Goal: Task Accomplishment & Management: Manage account settings

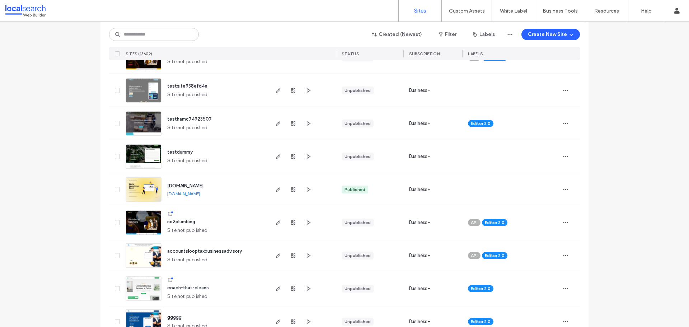
scroll to position [108, 0]
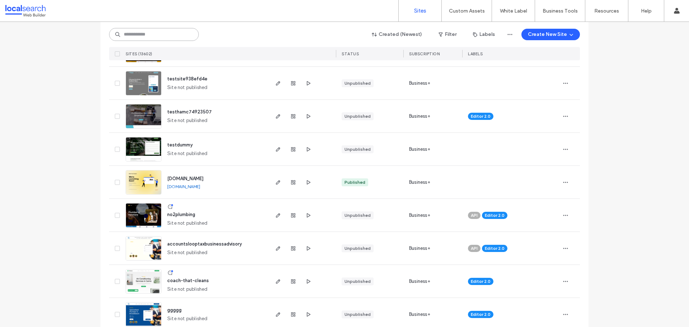
click at [173, 36] on input at bounding box center [154, 34] width 90 height 13
paste input "********"
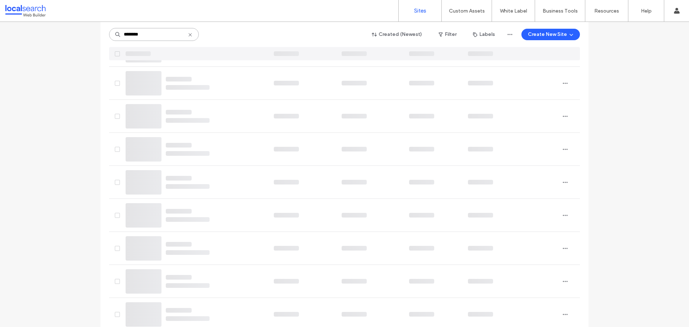
scroll to position [0, 0]
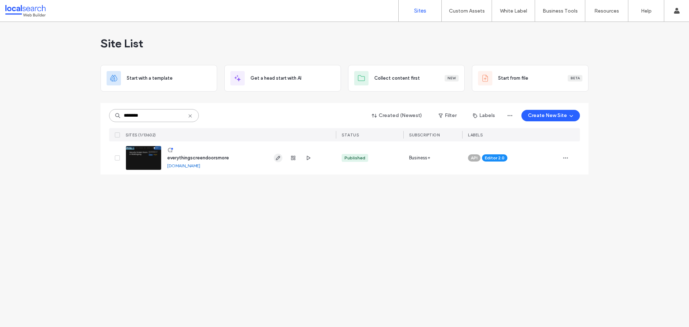
type input "********"
click at [278, 156] on icon "button" at bounding box center [278, 158] width 6 height 6
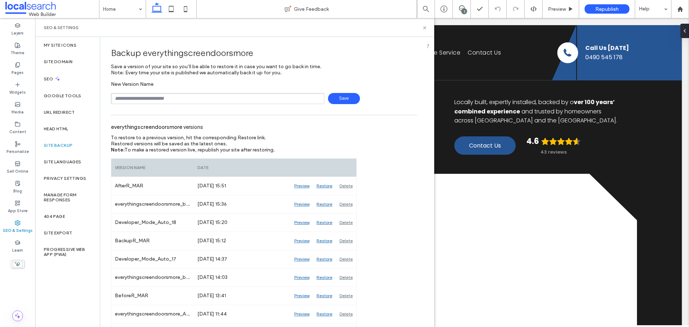
click at [170, 104] on input "text" at bounding box center [217, 98] width 213 height 11
click at [189, 100] on input "text" at bounding box center [217, 98] width 213 height 11
click at [219, 101] on input "text" at bounding box center [217, 98] width 213 height 11
type input "**********"
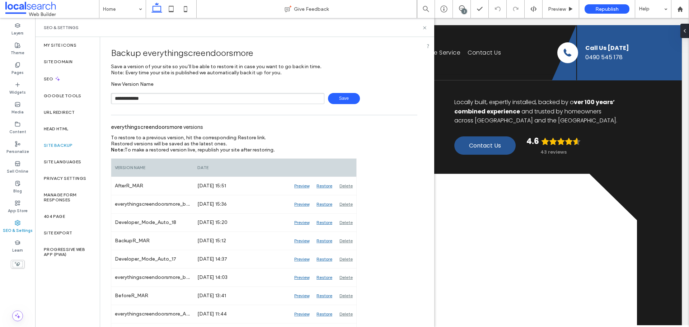
click at [328, 97] on span "Save" at bounding box center [344, 98] width 32 height 11
click at [424, 29] on icon at bounding box center [424, 27] width 5 height 5
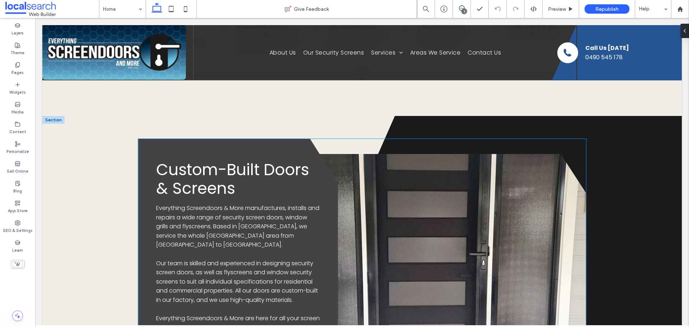
scroll to position [1758, 0]
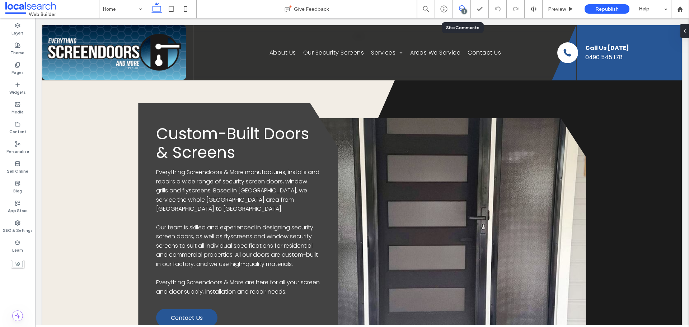
click at [455, 10] on div "3" at bounding box center [462, 8] width 18 height 7
click at [457, 10] on span at bounding box center [462, 8] width 18 height 6
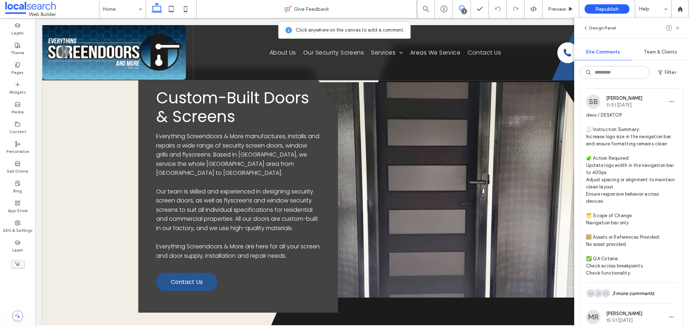
scroll to position [359, 0]
click at [594, 107] on img at bounding box center [593, 102] width 14 height 14
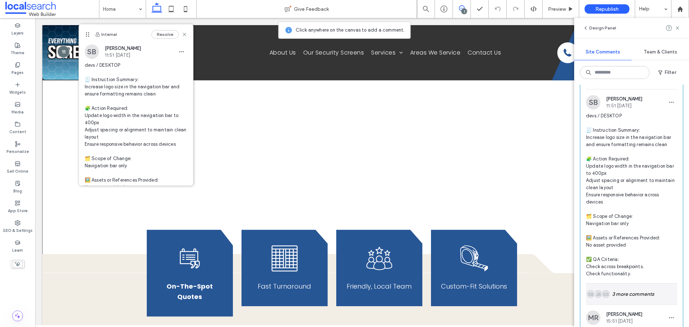
scroll to position [395, 0]
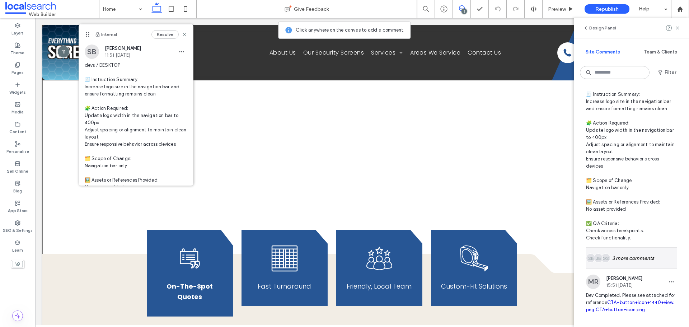
click at [635, 259] on div "GS JB SB 3 more comments" at bounding box center [631, 258] width 91 height 21
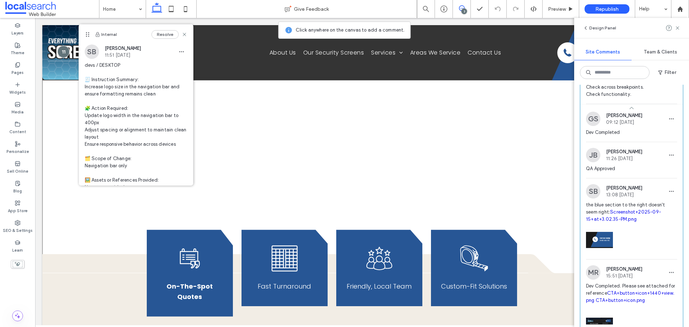
scroll to position [574, 0]
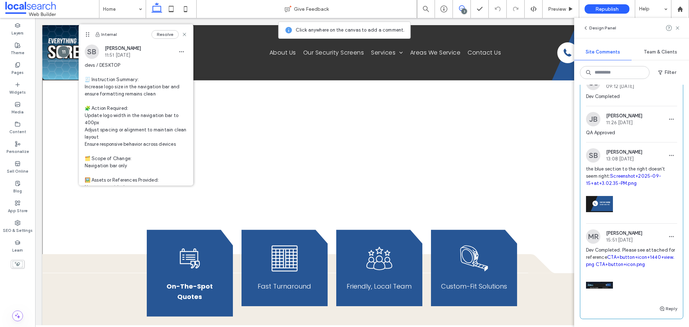
click at [611, 265] on link "CTA+button+icon+1440+view.png" at bounding box center [630, 260] width 88 height 13
click at [596, 267] on link "CTA+button+icon.png" at bounding box center [621, 264] width 50 height 5
click at [627, 175] on link "Screenshot+2025-09-15+at+3.02.35-PM.png" at bounding box center [623, 179] width 75 height 13
click at [677, 27] on icon at bounding box center [677, 28] width 6 height 6
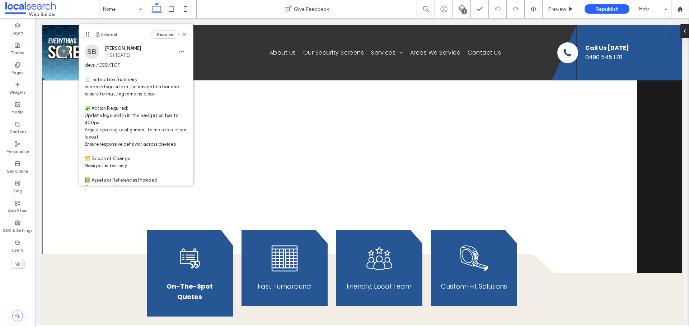
scroll to position [0, 0]
click at [572, 8] on icon at bounding box center [570, 8] width 5 height 5
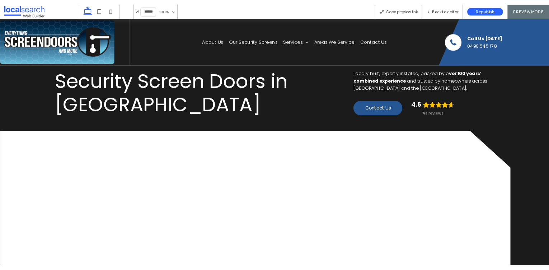
scroll to position [8, 0]
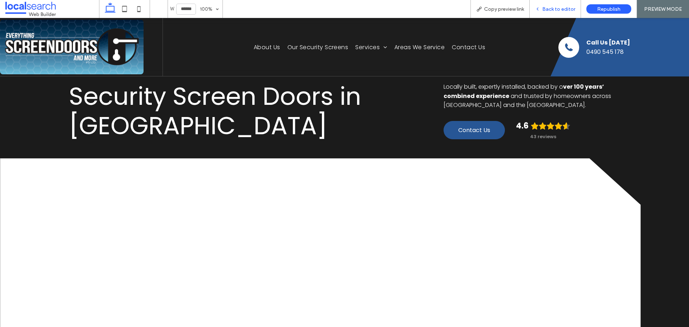
click at [560, 4] on div "Back to editor" at bounding box center [555, 9] width 51 height 18
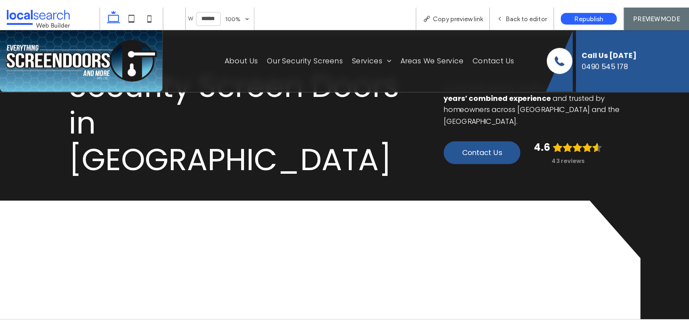
scroll to position [0, 0]
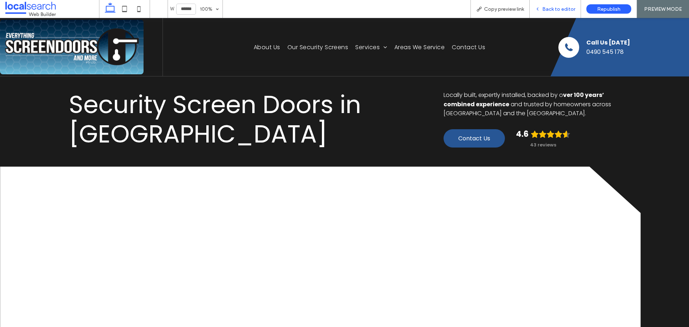
click at [573, 12] on span "Back to editor" at bounding box center [558, 9] width 33 height 6
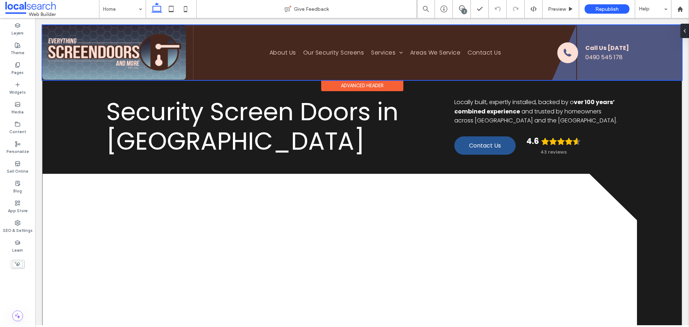
click at [572, 71] on div at bounding box center [361, 52] width 639 height 55
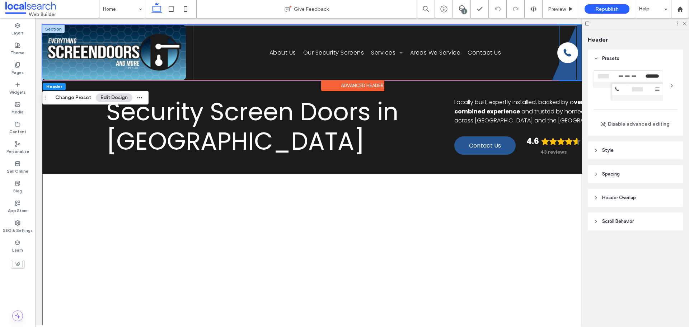
click at [559, 75] on icon at bounding box center [564, 52] width 24 height 55
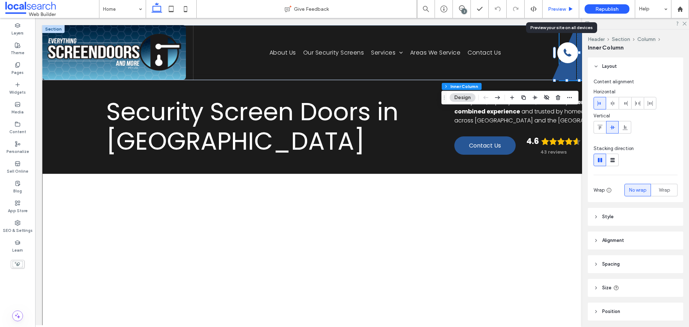
click at [555, 10] on span "Preview" at bounding box center [557, 9] width 18 height 6
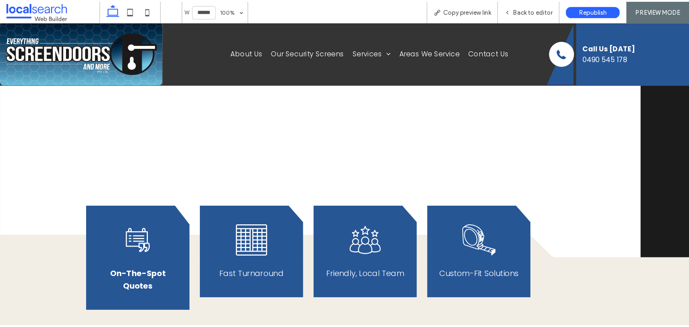
scroll to position [212, 0]
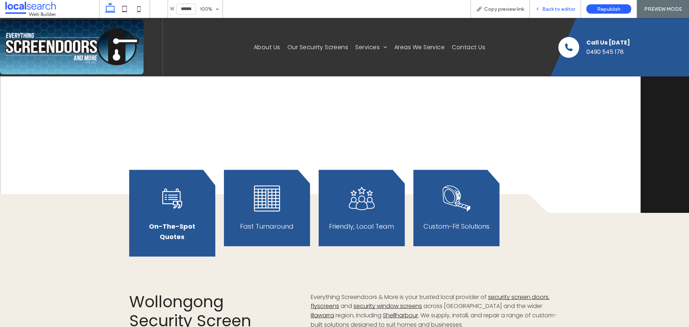
click at [567, 4] on div "Back to editor" at bounding box center [555, 9] width 51 height 18
click at [561, 7] on span "Back to editor" at bounding box center [558, 9] width 33 height 6
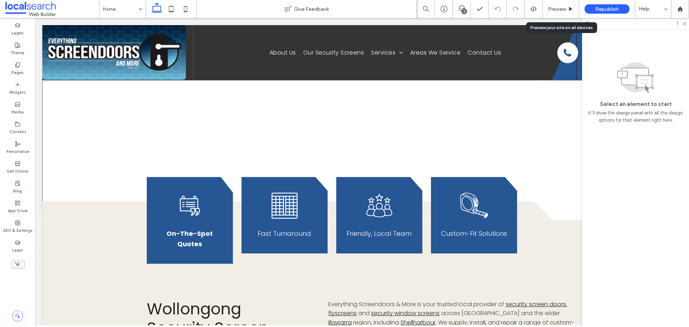
scroll to position [219, 0]
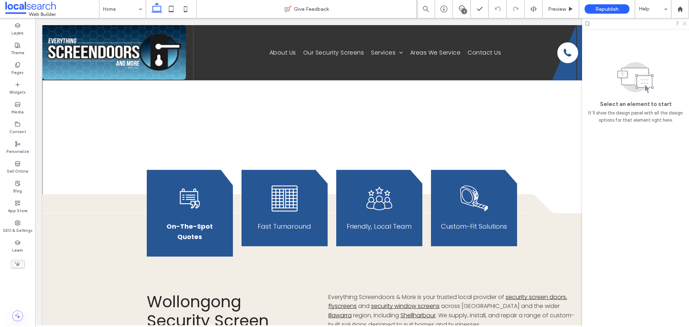
click at [684, 22] on icon at bounding box center [684, 23] width 5 height 5
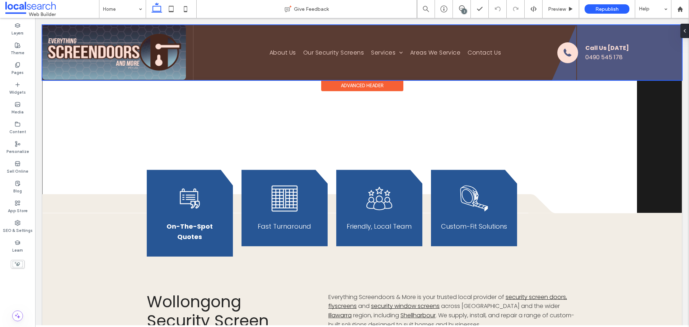
click at [563, 65] on div at bounding box center [361, 52] width 639 height 55
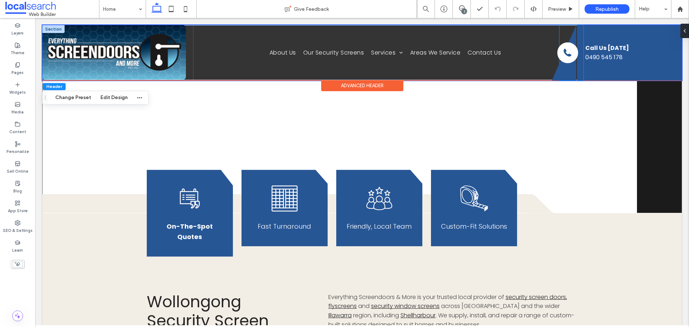
click at [564, 65] on icon at bounding box center [564, 52] width 24 height 55
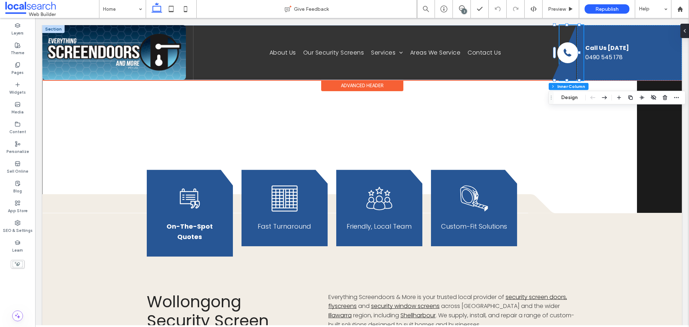
click at [568, 67] on icon at bounding box center [564, 52] width 24 height 55
click at [568, 67] on div at bounding box center [564, 52] width 24 height 55
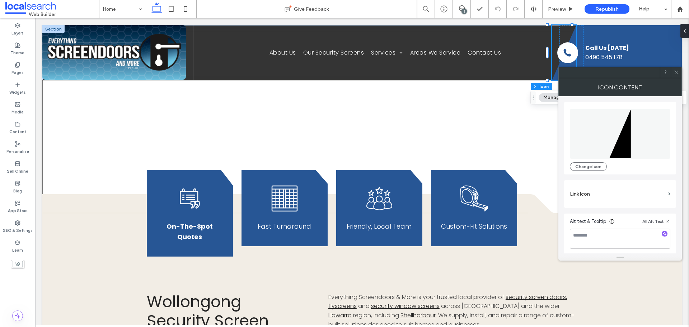
click at [675, 69] on span at bounding box center [675, 72] width 5 height 11
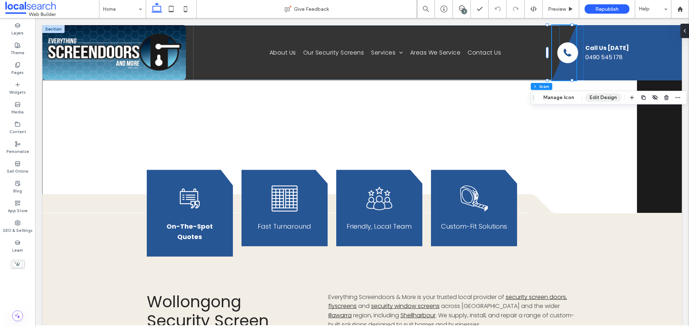
click at [598, 96] on button "Edit Design" at bounding box center [603, 97] width 37 height 9
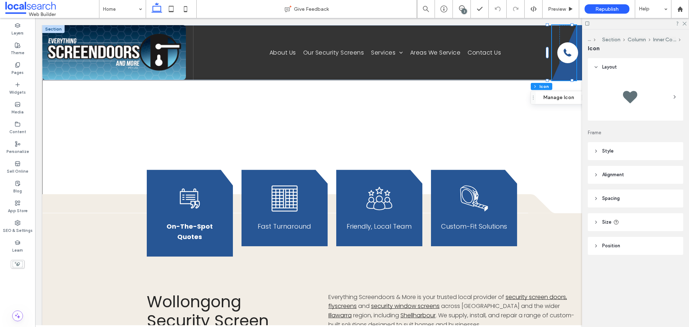
click at [618, 227] on header "Size" at bounding box center [635, 222] width 95 height 18
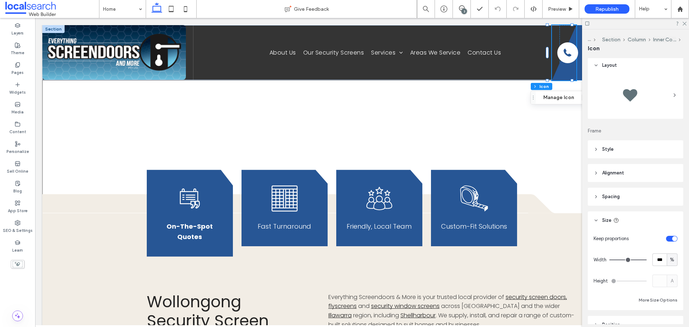
scroll to position [0, 0]
click at [558, 73] on icon at bounding box center [564, 52] width 24 height 55
click at [547, 36] on div at bounding box center [547, 52] width 0 height 55
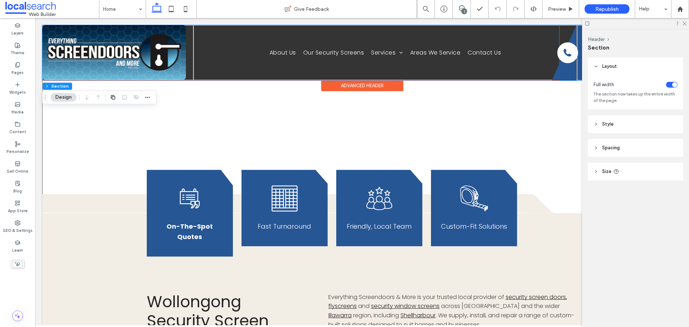
click at [555, 36] on icon at bounding box center [564, 52] width 24 height 55
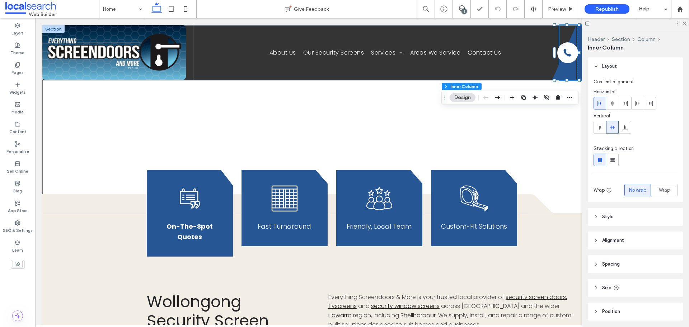
scroll to position [25, 0]
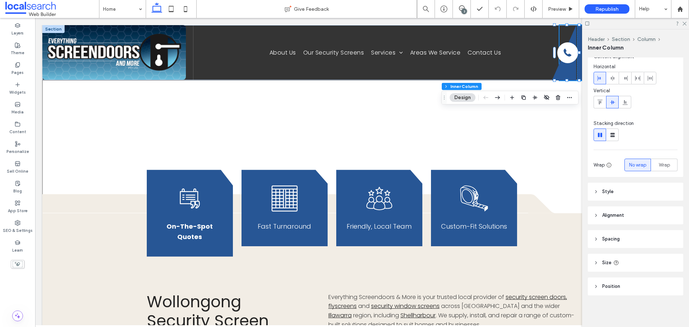
click at [618, 194] on header "Style" at bounding box center [635, 192] width 95 height 18
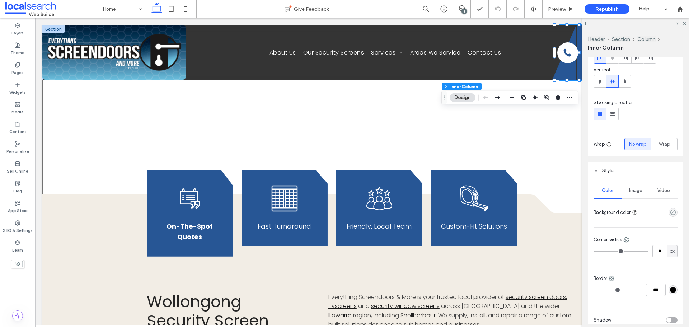
scroll to position [97, 0]
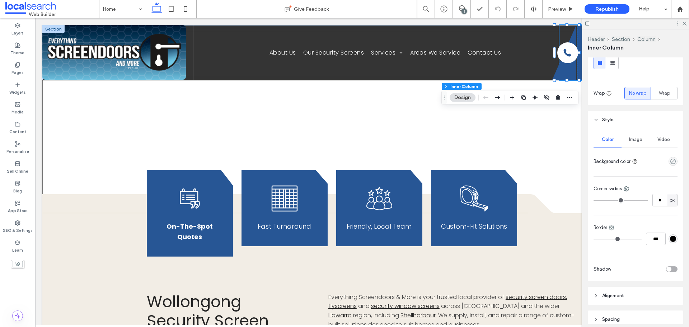
click at [669, 165] on div "empty color" at bounding box center [672, 161] width 9 height 9
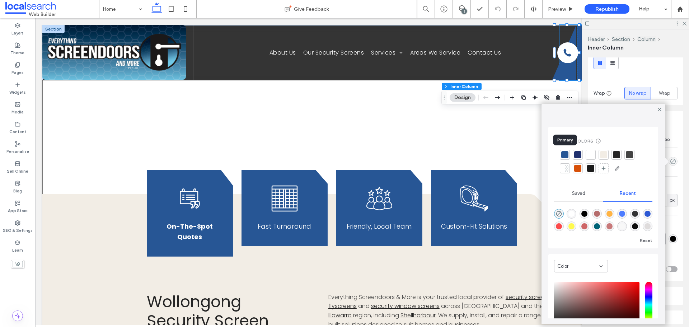
click at [561, 152] on div at bounding box center [564, 154] width 7 height 7
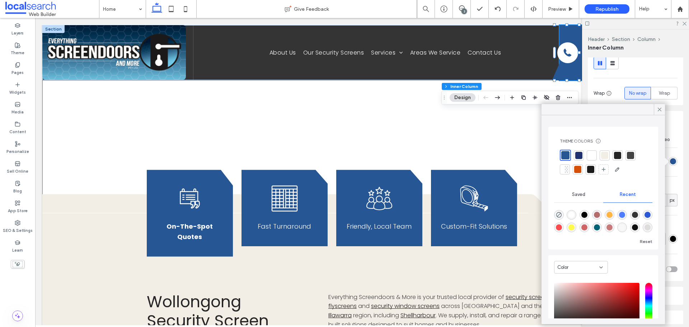
click at [562, 216] on div "rgba(0, 0, 0, 0)" at bounding box center [559, 215] width 10 height 10
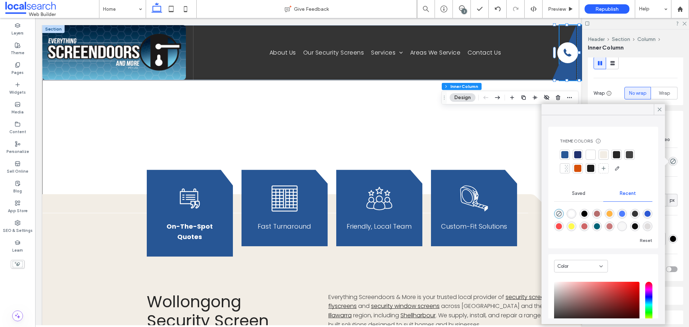
click at [674, 119] on header "Style" at bounding box center [635, 120] width 95 height 18
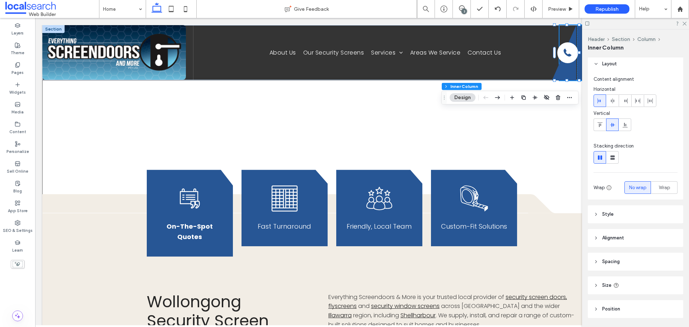
scroll to position [0, 0]
click at [627, 126] on icon at bounding box center [625, 127] width 6 height 6
click at [613, 127] on use at bounding box center [612, 127] width 5 height 4
click at [628, 102] on div at bounding box center [625, 103] width 12 height 12
click at [616, 102] on div at bounding box center [612, 103] width 12 height 12
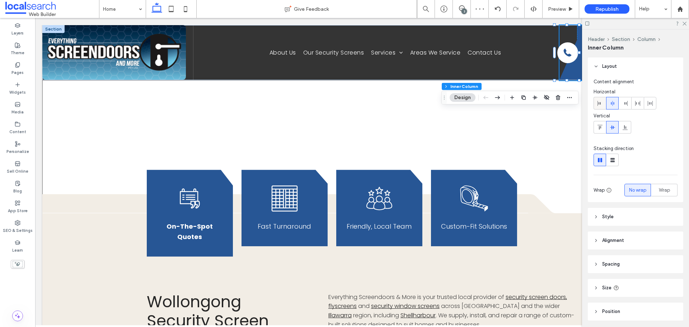
click at [596, 100] on div at bounding box center [600, 103] width 12 height 12
click at [460, 10] on icon at bounding box center [462, 8] width 6 height 6
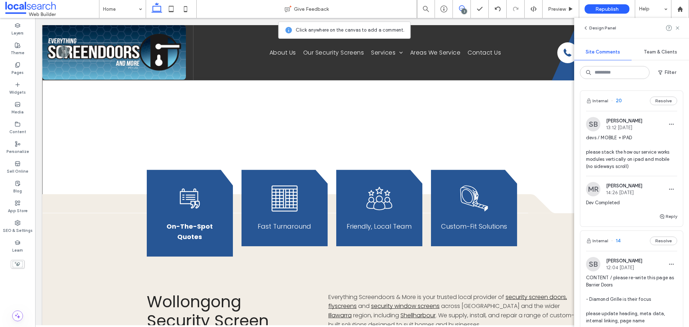
click at [594, 124] on img at bounding box center [593, 124] width 14 height 14
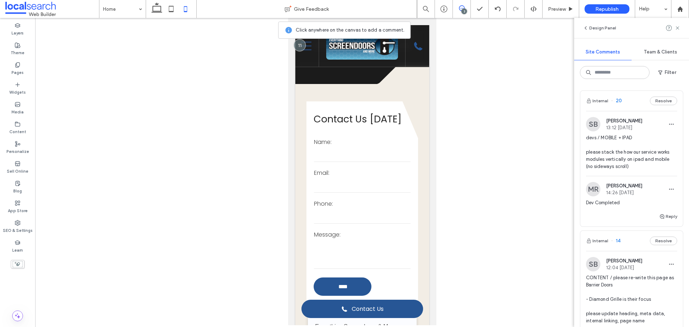
scroll to position [2152, 0]
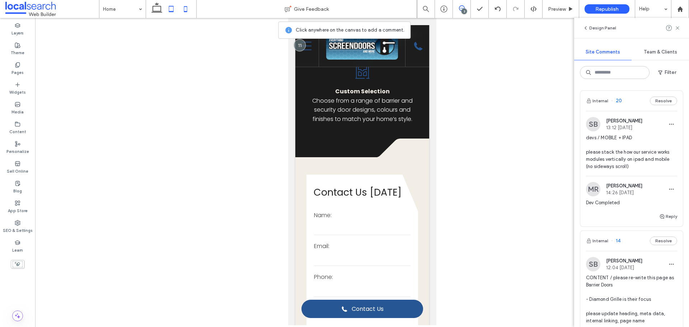
click at [171, 9] on icon at bounding box center [171, 9] width 14 height 14
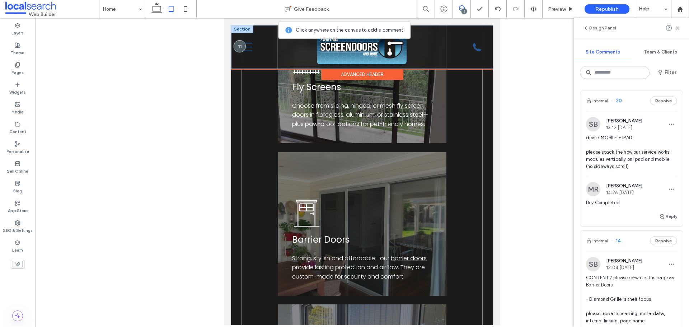
scroll to position [1105, 0]
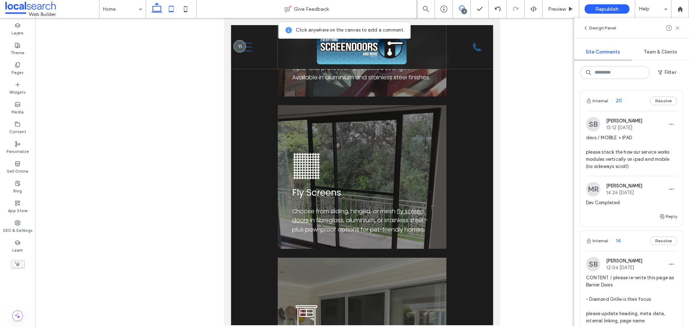
click at [159, 7] on icon at bounding box center [157, 9] width 14 height 14
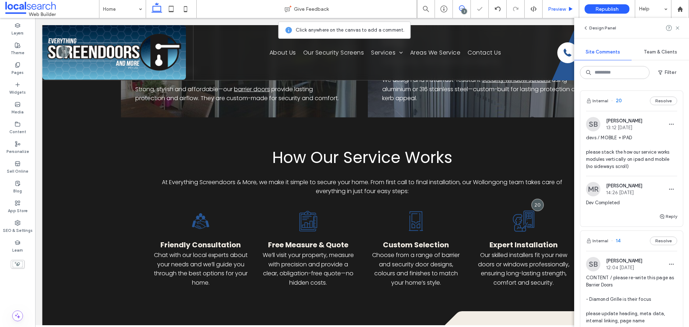
scroll to position [808, 0]
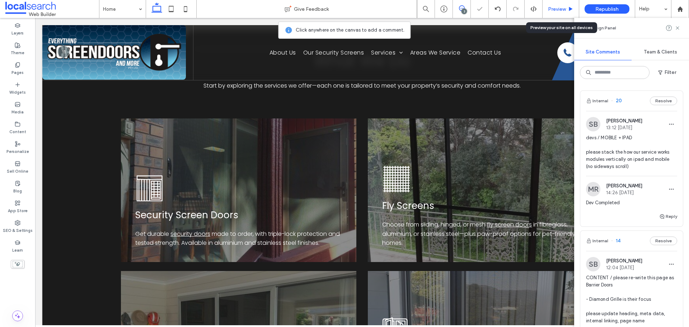
click at [558, 9] on span "Preview" at bounding box center [557, 9] width 18 height 6
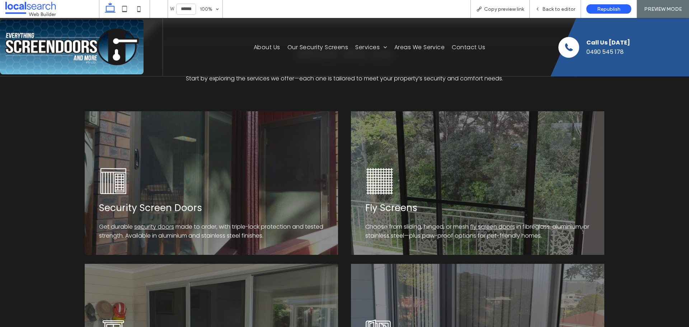
scroll to position [801, 0]
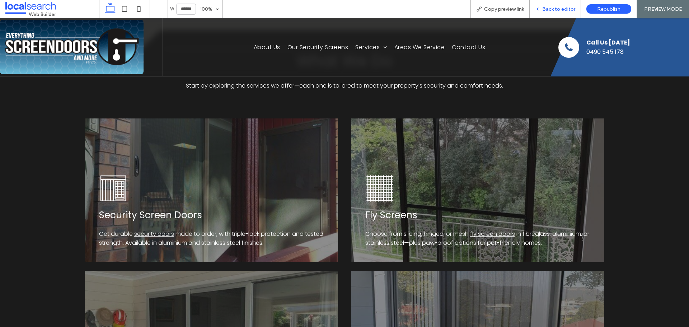
click at [556, 11] on span "Back to editor" at bounding box center [558, 9] width 33 height 6
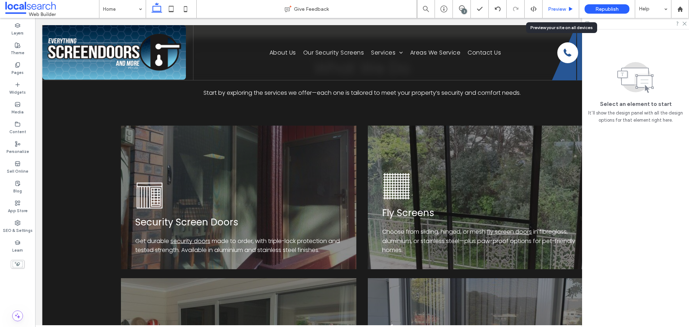
scroll to position [808, 0]
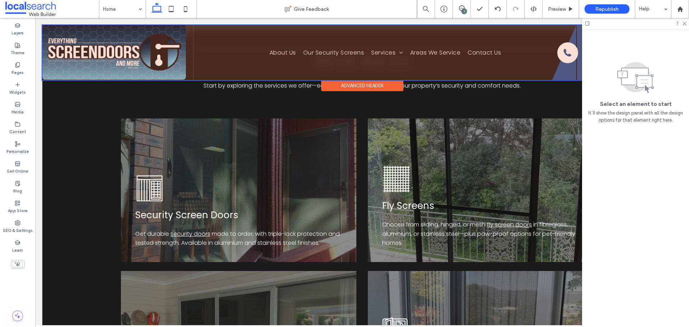
click at [568, 74] on div at bounding box center [361, 52] width 639 height 55
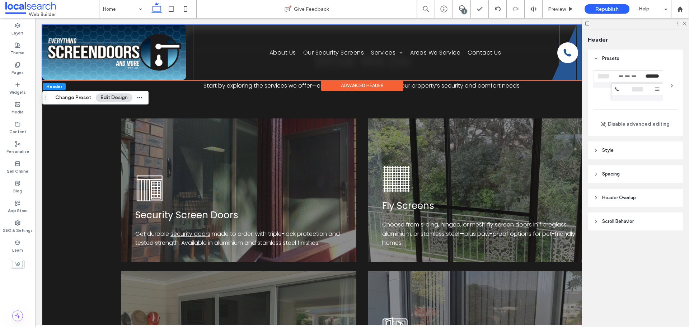
click at [568, 74] on icon at bounding box center [564, 52] width 24 height 55
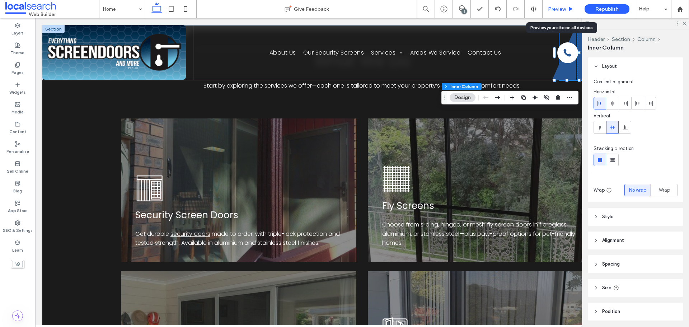
click at [569, 15] on div "Preview" at bounding box center [560, 9] width 37 height 18
click at [565, 11] on span "Preview" at bounding box center [557, 9] width 18 height 6
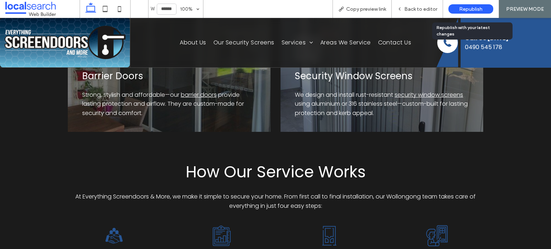
scroll to position [1194, 0]
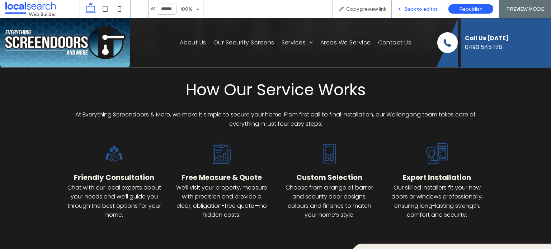
click at [432, 10] on span "Back to editor" at bounding box center [420, 9] width 33 height 6
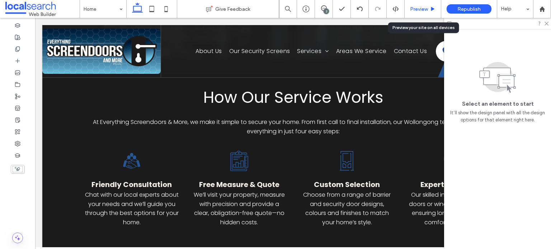
scroll to position [1201, 0]
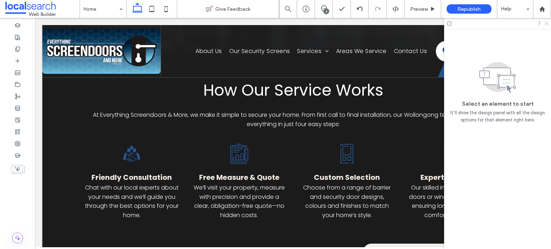
click at [546, 22] on icon at bounding box center [546, 23] width 5 height 5
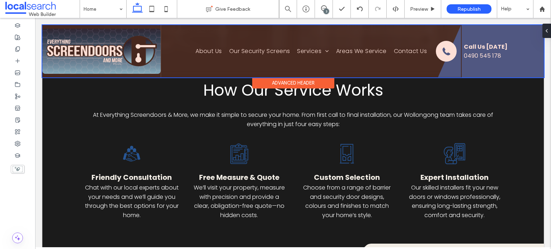
click at [458, 63] on div at bounding box center [293, 51] width 502 height 52
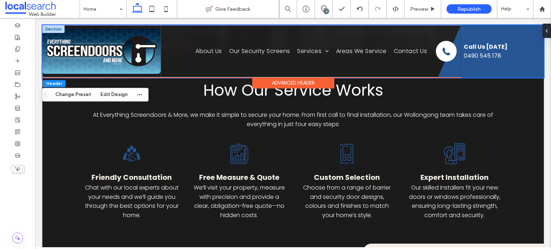
click at [462, 71] on div "Phone Icon Phone Icon Call Us Today 0490 545 178" at bounding box center [503, 51] width 82 height 53
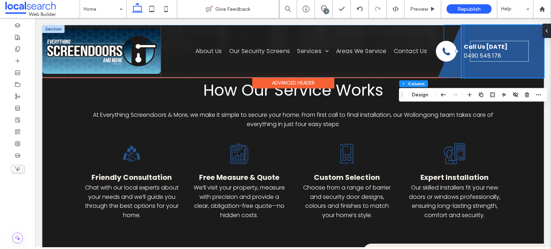
click at [457, 70] on div at bounding box center [457, 51] width 0 height 52
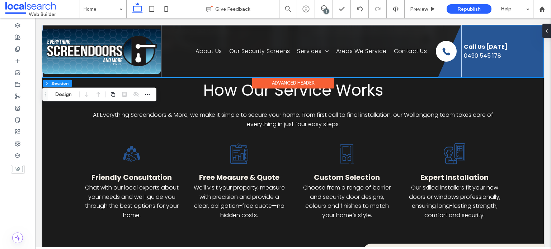
click at [483, 70] on div "Phone Icon Phone Icon Call Us Today 0490 545 178" at bounding box center [503, 51] width 82 height 53
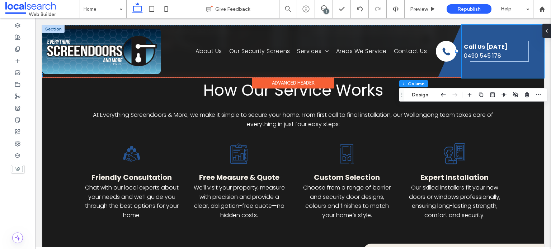
click at [444, 70] on icon at bounding box center [449, 51] width 23 height 53
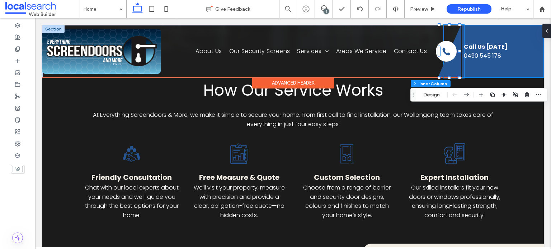
click at [485, 68] on div "Phone Icon Phone Icon Call Us Today 0490 545 178" at bounding box center [503, 51] width 82 height 53
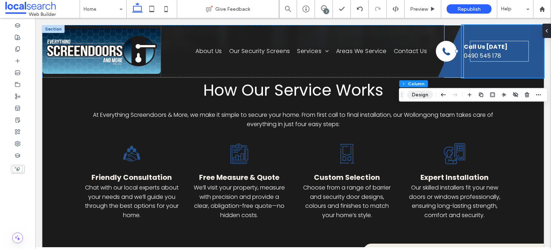
click at [422, 94] on button "Design" at bounding box center [420, 95] width 26 height 9
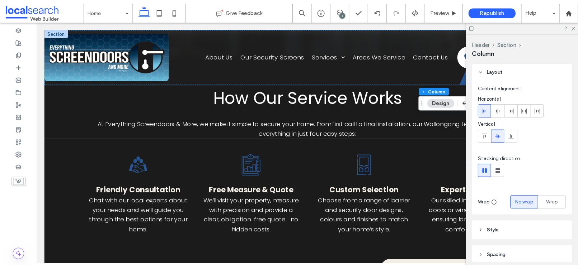
scroll to position [0, 0]
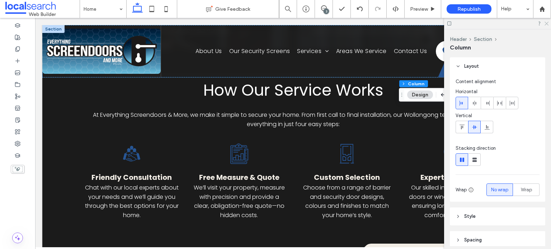
click at [547, 24] on icon at bounding box center [546, 23] width 5 height 5
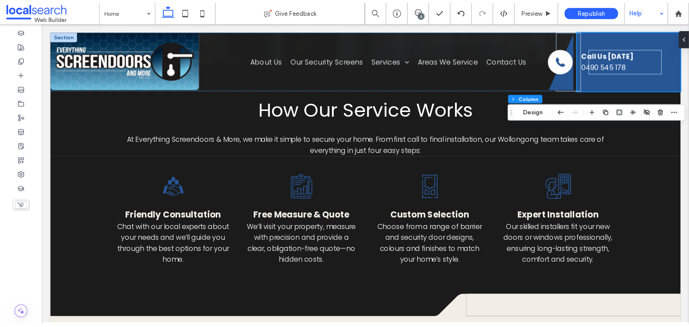
scroll to position [975, 0]
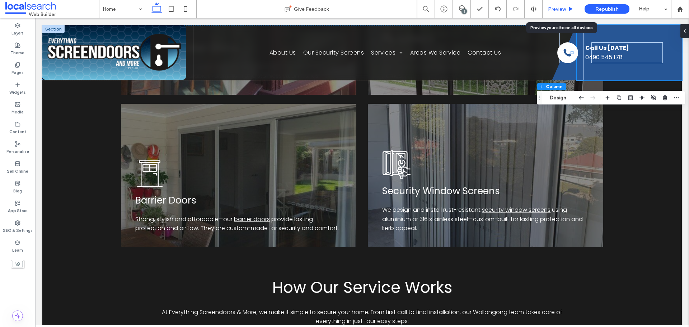
click at [552, 5] on div "Preview" at bounding box center [560, 9] width 37 height 18
click at [555, 10] on span "Preview" at bounding box center [557, 9] width 18 height 6
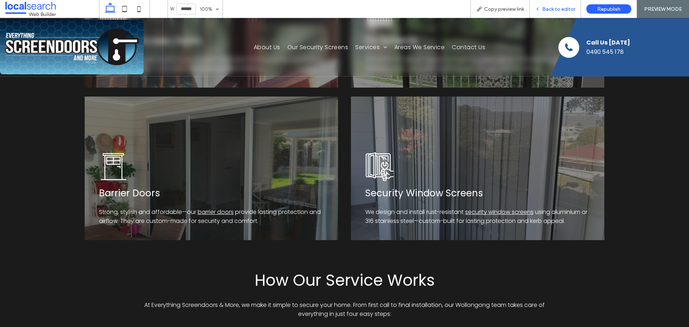
scroll to position [968, 0]
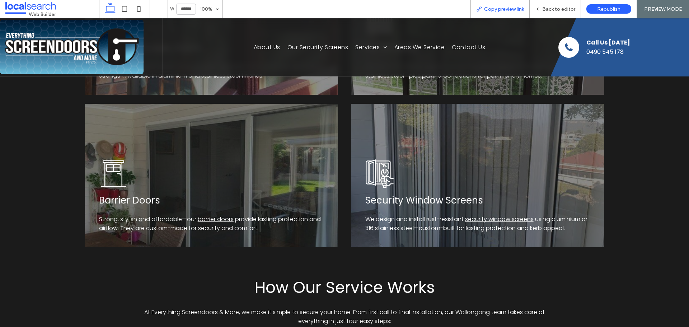
click at [512, 12] on div "Copy preview link" at bounding box center [499, 9] width 59 height 18
click at [500, 8] on span "Copy preview link" at bounding box center [504, 9] width 40 height 6
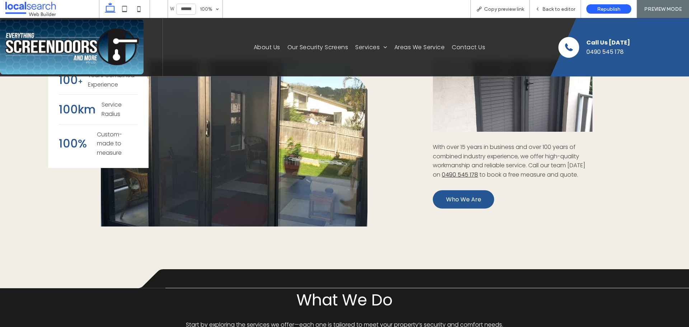
scroll to position [537, 0]
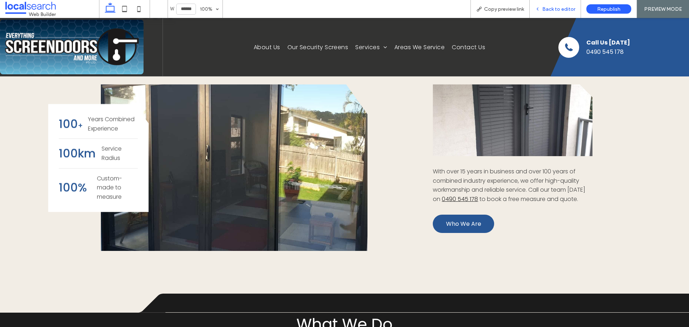
click at [558, 10] on span "Back to editor" at bounding box center [558, 9] width 33 height 6
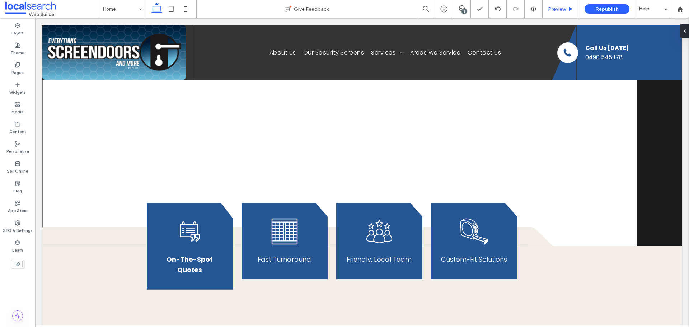
scroll to position [78, 0]
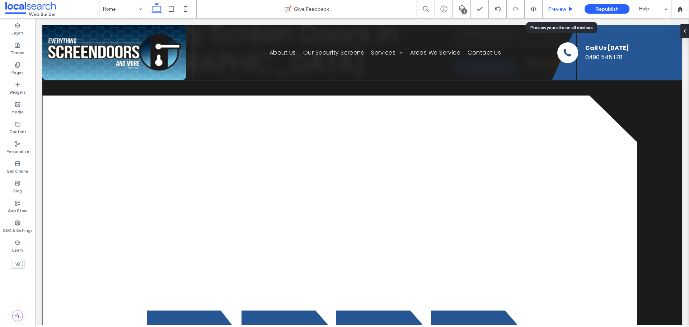
click at [564, 7] on span "Preview" at bounding box center [557, 9] width 18 height 6
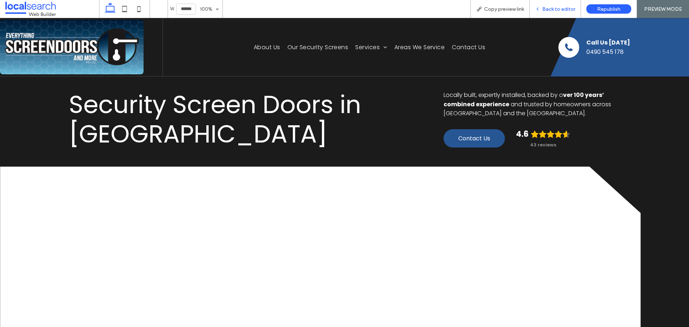
click at [555, 8] on span "Back to editor" at bounding box center [558, 9] width 33 height 6
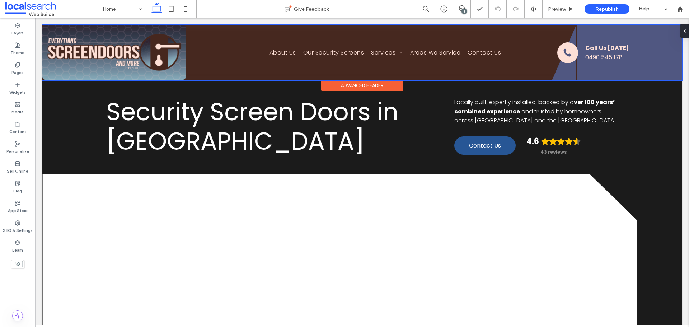
click at [568, 67] on div at bounding box center [361, 52] width 639 height 55
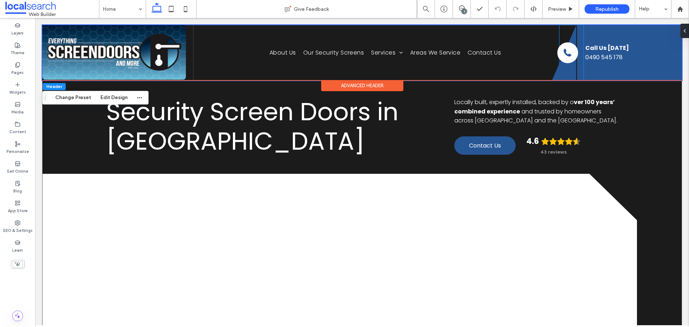
click at [568, 67] on icon at bounding box center [564, 52] width 24 height 55
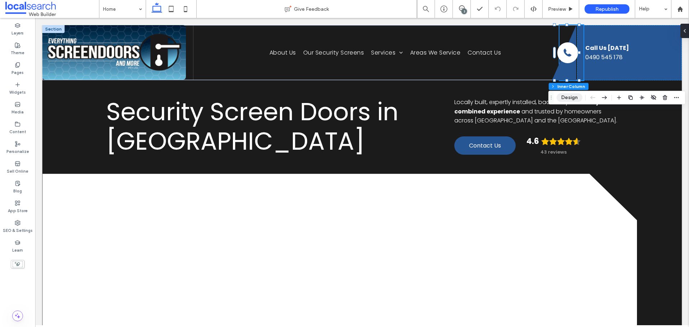
click at [569, 97] on button "Design" at bounding box center [569, 97] width 26 height 9
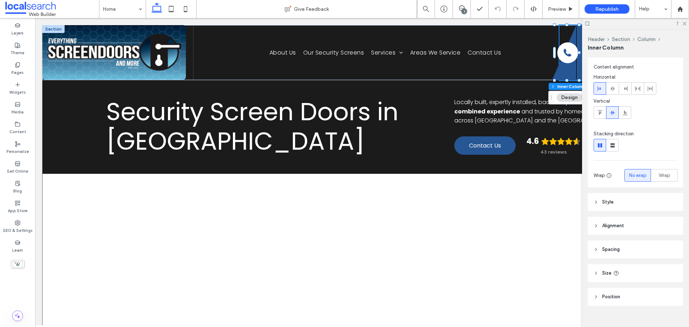
scroll to position [25, 0]
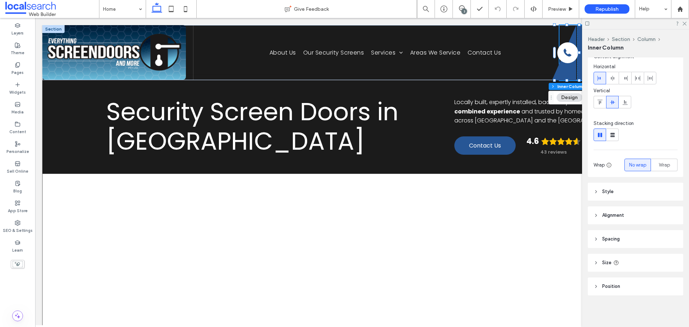
click at [659, 263] on div "Layout Content alignment Horizontal Vertical Stacking direction Wrap No wrap Wr…" at bounding box center [638, 190] width 100 height 267
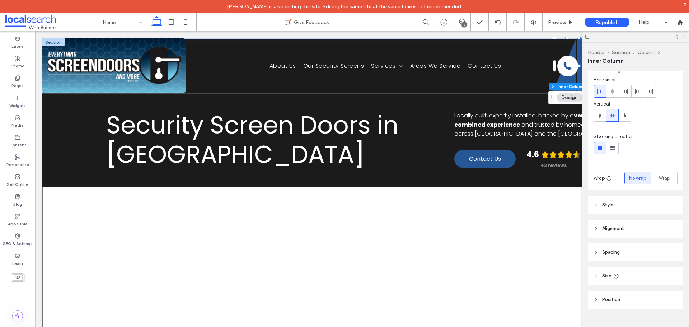
click at [606, 250] on span "Spacing" at bounding box center [611, 252] width 18 height 7
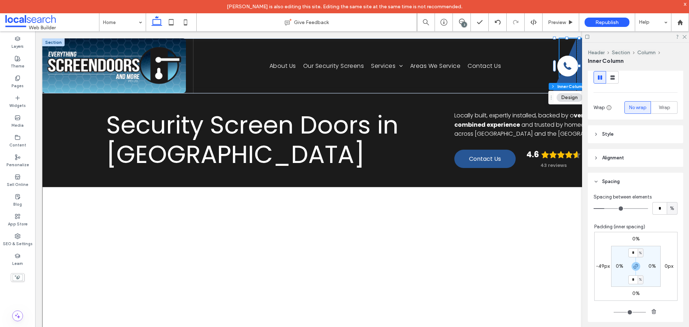
scroll to position [97, 0]
click at [602, 265] on label "-49px" at bounding box center [603, 265] width 14 height 6
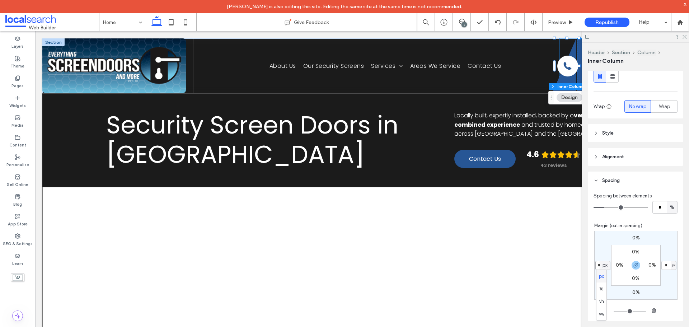
click at [596, 265] on input "***" at bounding box center [599, 265] width 9 height 9
click at [633, 265] on icon "button" at bounding box center [636, 265] width 6 height 6
type input "*"
click at [598, 265] on input "***" at bounding box center [599, 265] width 9 height 9
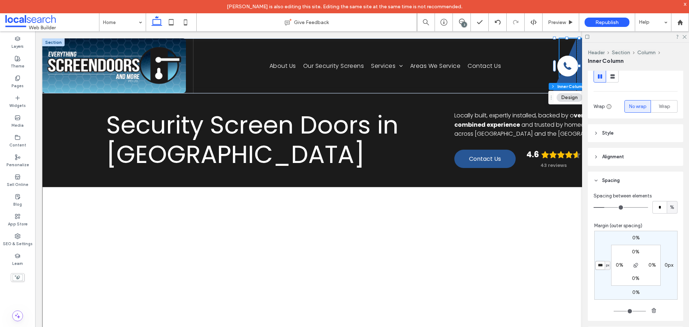
type input "***"
type input "*"
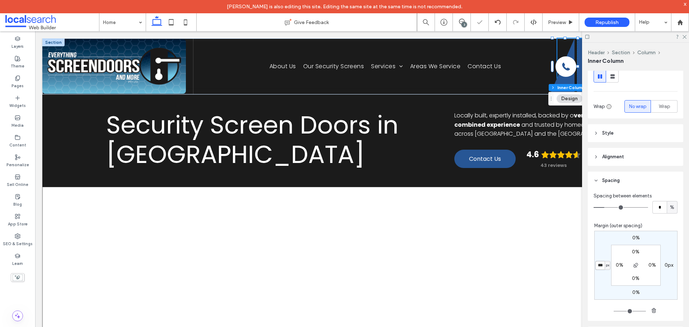
click at [598, 265] on input "***" at bounding box center [599, 265] width 9 height 9
type input "**"
type input "*"
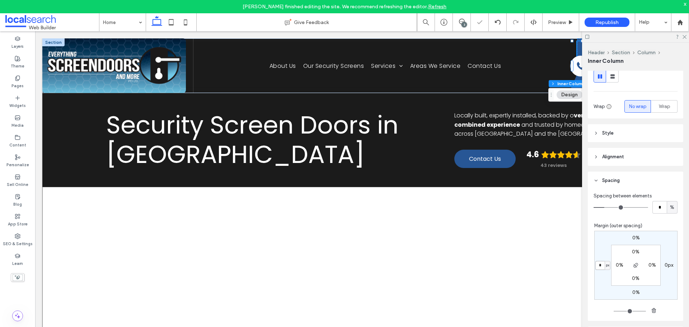
click at [595, 261] on input "*" at bounding box center [599, 265] width 9 height 9
type input "***"
type input "*"
click at [595, 261] on input "***" at bounding box center [599, 265] width 9 height 9
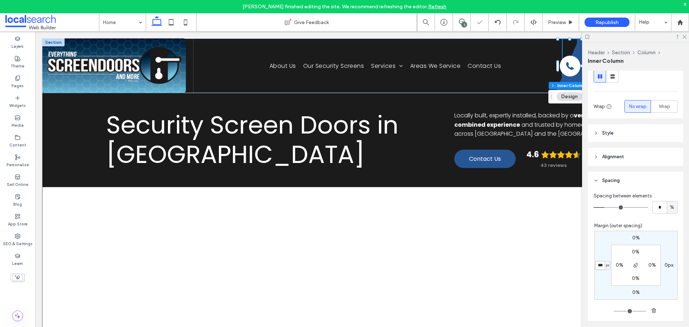
click at [595, 261] on input "***" at bounding box center [599, 265] width 9 height 9
type input "***"
type input "*"
click at [685, 37] on icon at bounding box center [684, 36] width 5 height 5
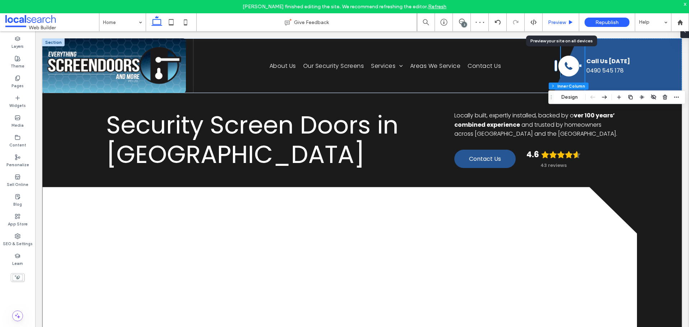
click at [557, 19] on span "Preview" at bounding box center [557, 22] width 18 height 6
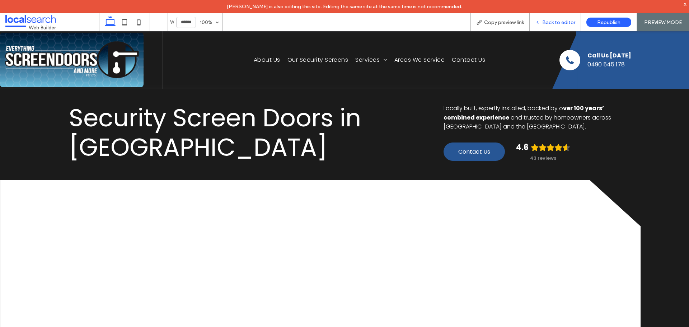
click at [565, 23] on span "Back to editor" at bounding box center [558, 22] width 33 height 6
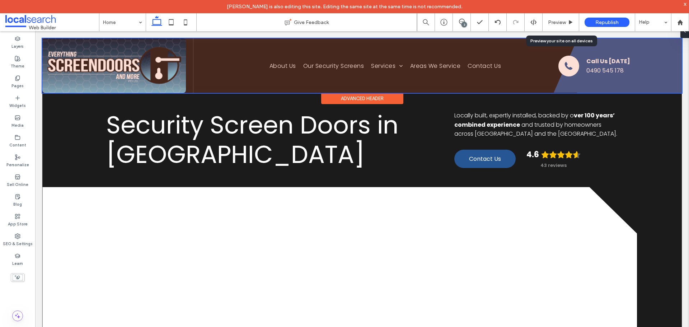
click at [568, 79] on div at bounding box center [361, 65] width 639 height 55
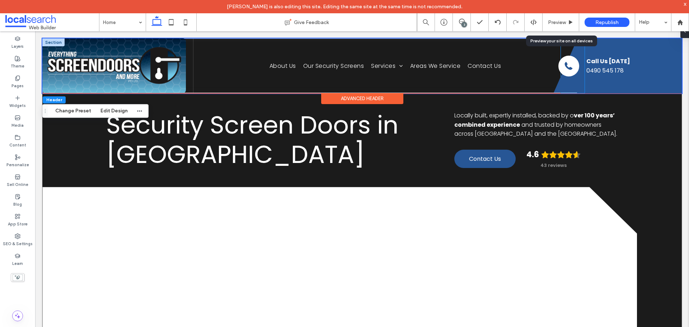
click at [567, 81] on icon at bounding box center [566, 66] width 24 height 54
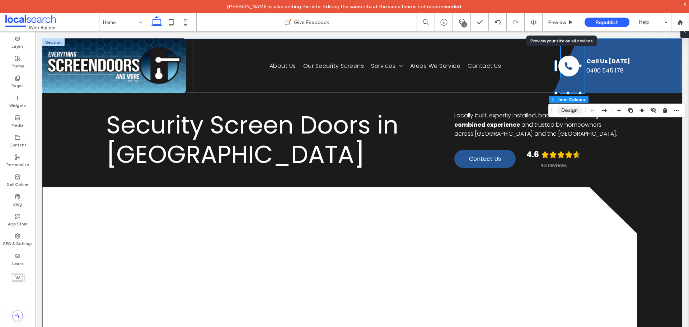
click at [571, 109] on button "Design" at bounding box center [569, 110] width 26 height 9
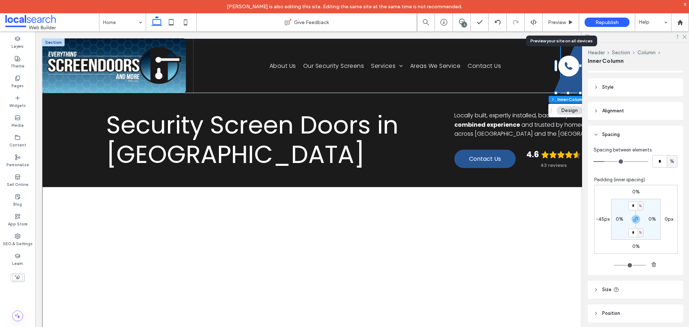
scroll to position [143, 0]
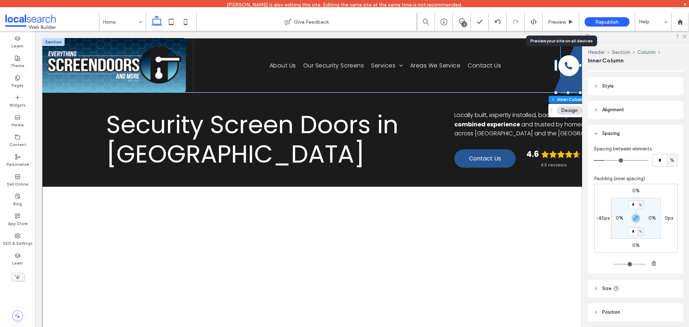
click at [597, 218] on label "-45px" at bounding box center [603, 218] width 14 height 6
type input "*"
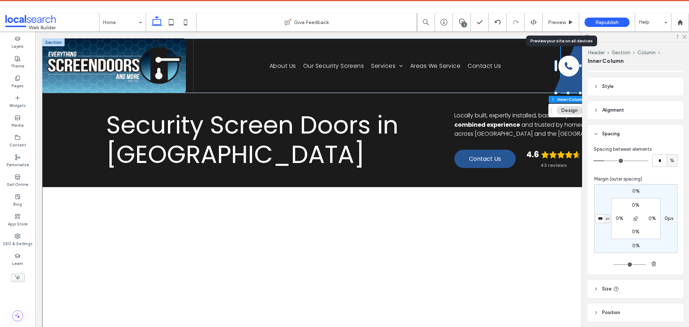
type input "***"
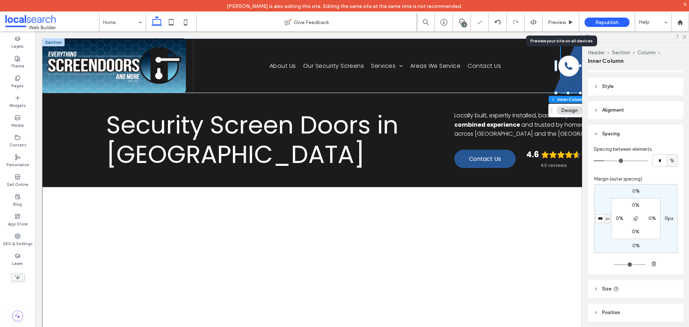
type input "*"
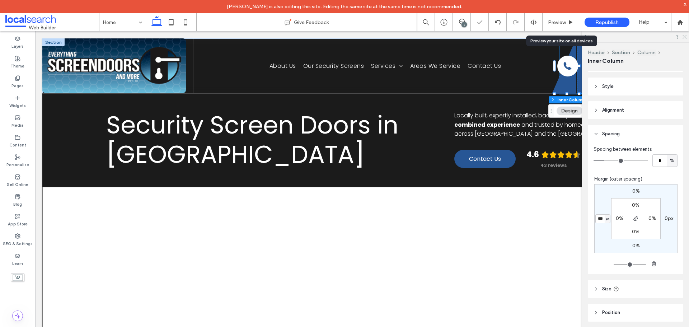
click at [683, 37] on icon at bounding box center [684, 36] width 5 height 5
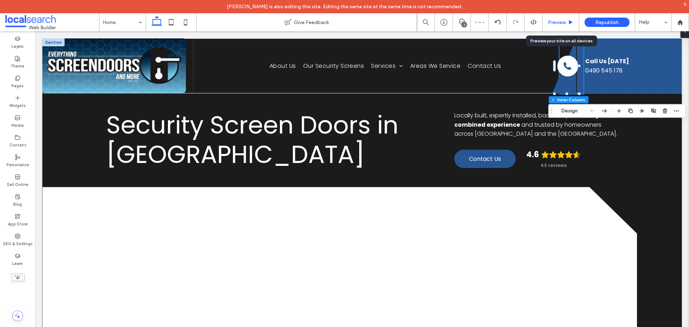
click at [550, 18] on div "Preview" at bounding box center [560, 22] width 37 height 18
click at [556, 22] on span "Preview" at bounding box center [557, 22] width 18 height 6
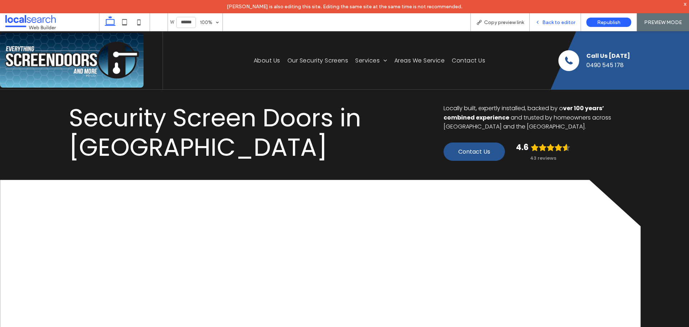
click at [564, 27] on div "Back to editor" at bounding box center [555, 22] width 51 height 18
click at [561, 24] on span "Back to editor" at bounding box center [558, 22] width 33 height 6
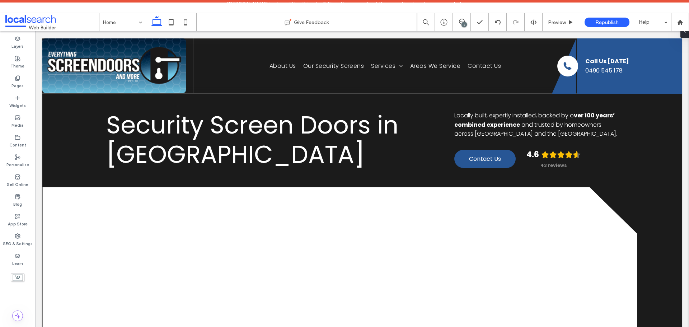
click at [461, 23] on div "3" at bounding box center [463, 24] width 5 height 5
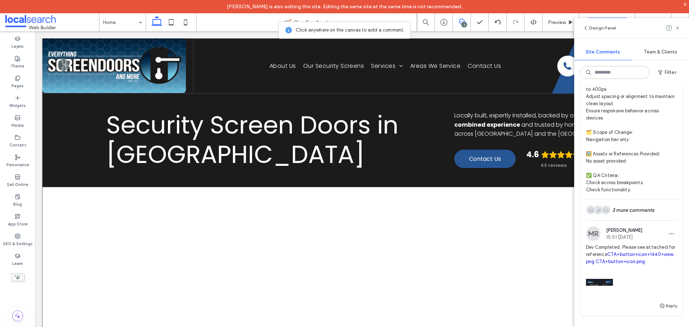
scroll to position [466, 0]
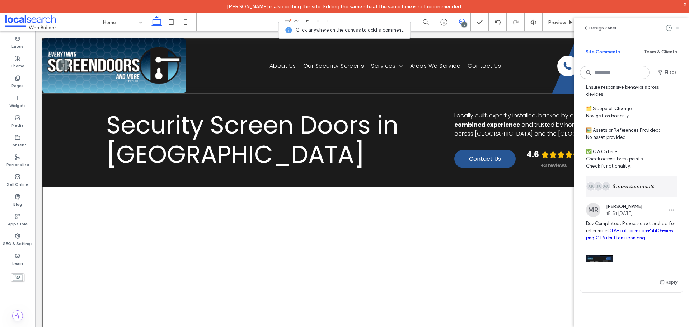
click at [626, 188] on div "GS JB SB 3 more comments" at bounding box center [631, 186] width 91 height 21
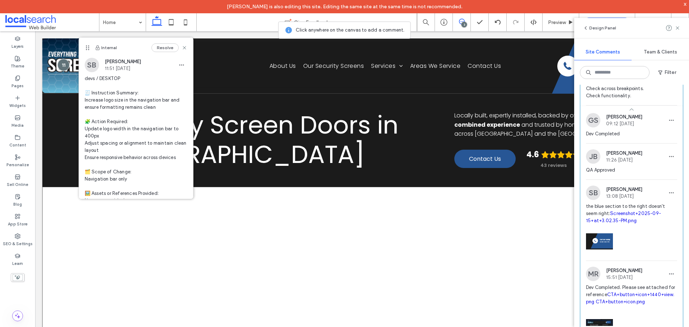
scroll to position [538, 0]
click at [633, 214] on link "Screenshot+2025-09-15+at+3.02.35-PM.png" at bounding box center [623, 215] width 75 height 13
click at [677, 25] on icon at bounding box center [677, 28] width 6 height 6
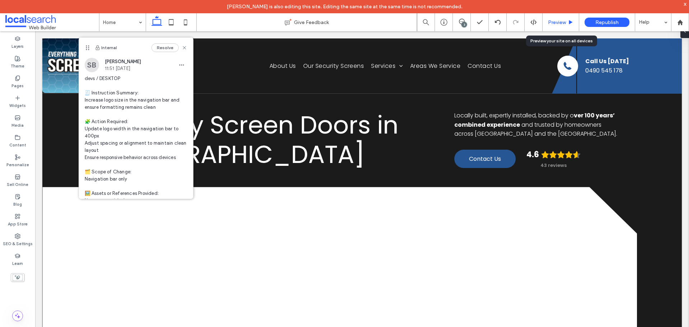
click at [555, 21] on span "Preview" at bounding box center [557, 22] width 18 height 6
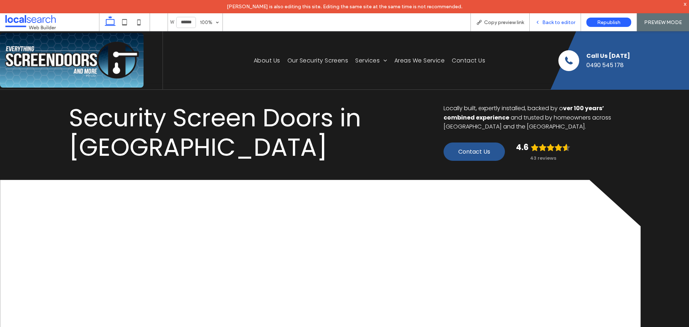
click at [566, 25] on span "Back to editor" at bounding box center [558, 22] width 33 height 6
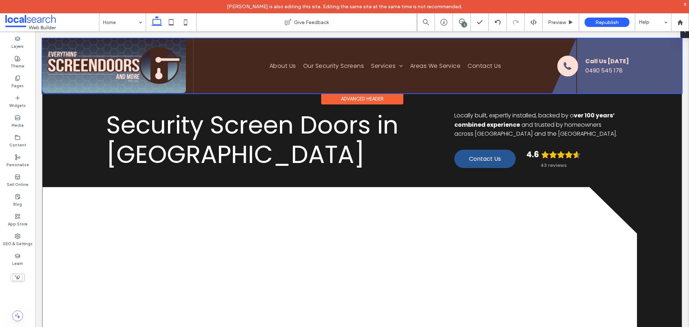
click at [568, 85] on div at bounding box center [361, 65] width 639 height 55
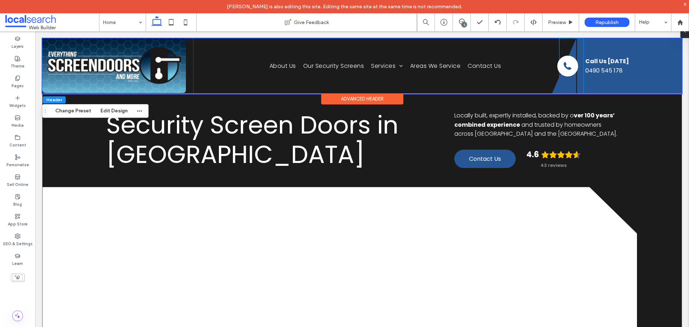
click at [568, 85] on icon at bounding box center [564, 65] width 24 height 55
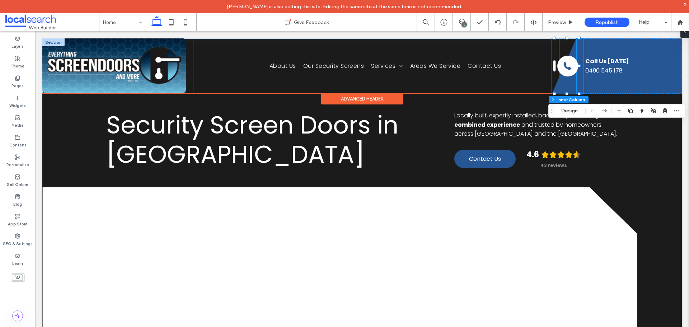
click at [561, 88] on icon at bounding box center [564, 65] width 24 height 55
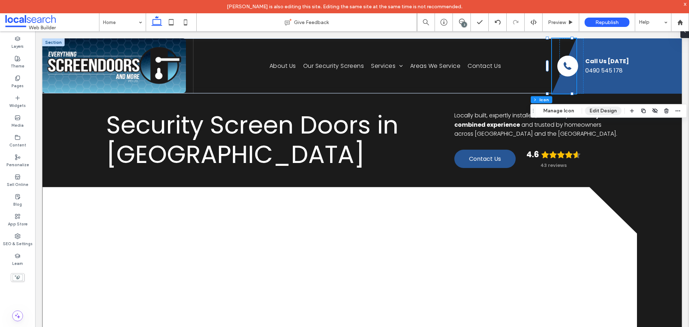
click at [602, 110] on button "Edit Design" at bounding box center [603, 111] width 37 height 9
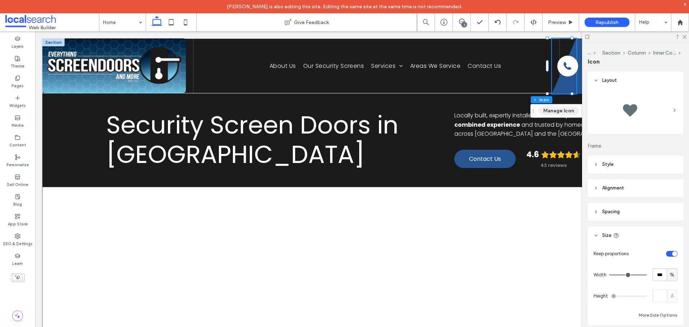
click at [559, 112] on button "Manage Icon" at bounding box center [558, 111] width 40 height 9
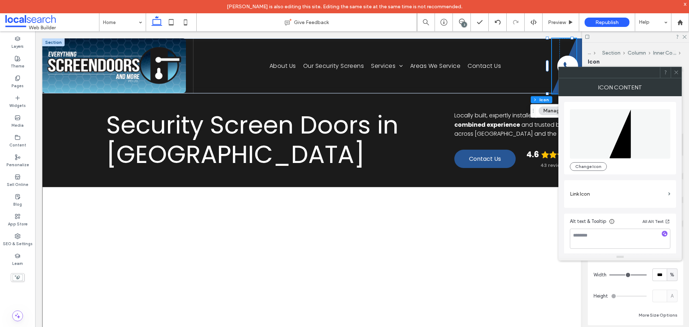
click at [677, 77] on span at bounding box center [675, 72] width 5 height 11
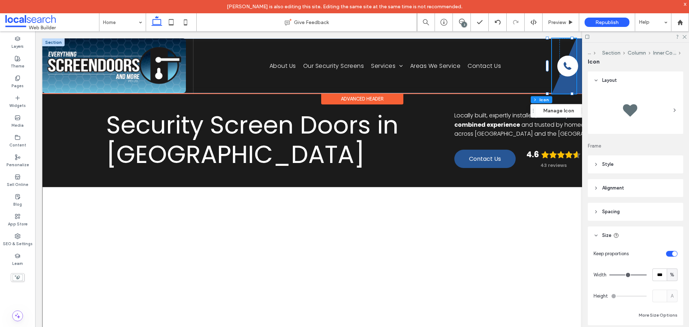
click at [567, 88] on icon at bounding box center [564, 65] width 24 height 55
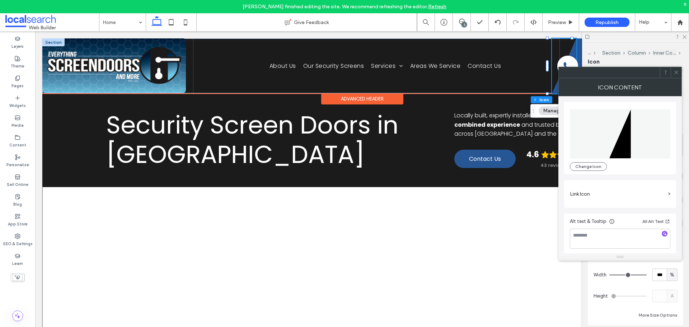
click at [552, 83] on icon at bounding box center [564, 65] width 24 height 55
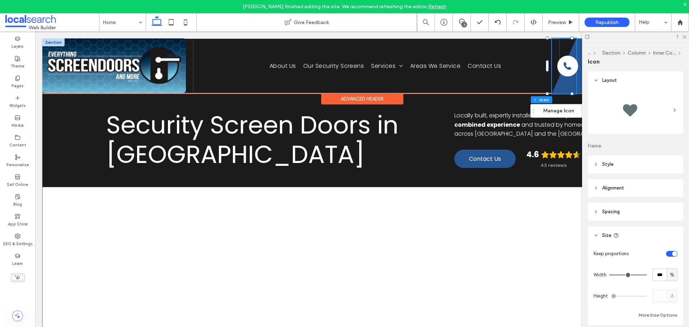
click at [558, 89] on icon at bounding box center [564, 65] width 24 height 55
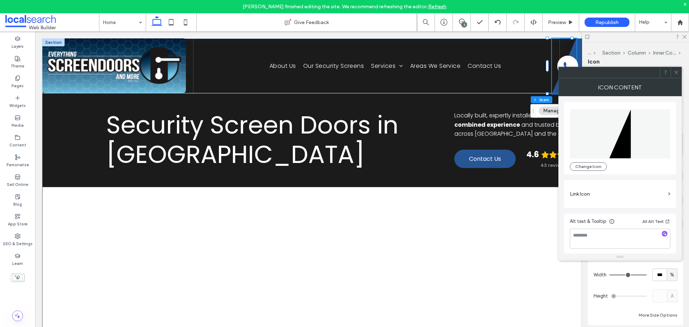
click at [615, 140] on icon at bounding box center [620, 134] width 22 height 50
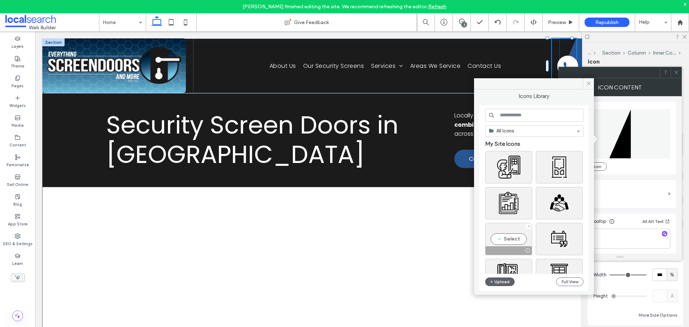
scroll to position [72, 0]
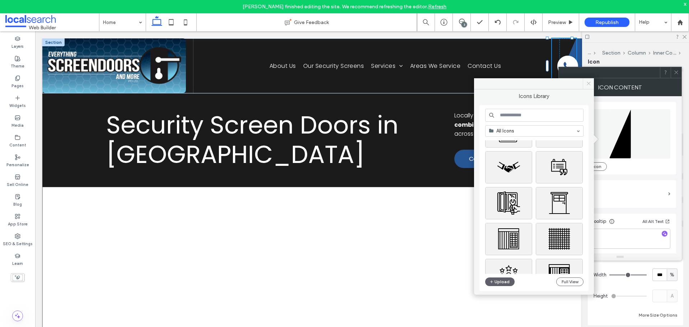
click at [586, 86] on icon at bounding box center [588, 83] width 5 height 5
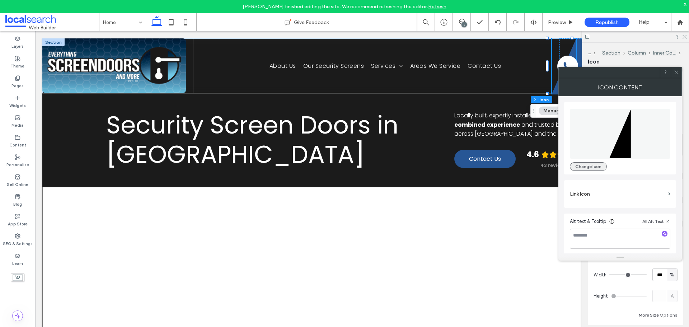
click at [595, 165] on button "Change Icon" at bounding box center [588, 166] width 37 height 9
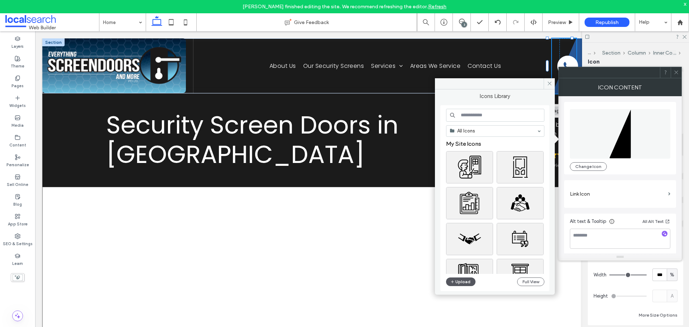
click at [463, 281] on button "Upload" at bounding box center [460, 281] width 29 height 9
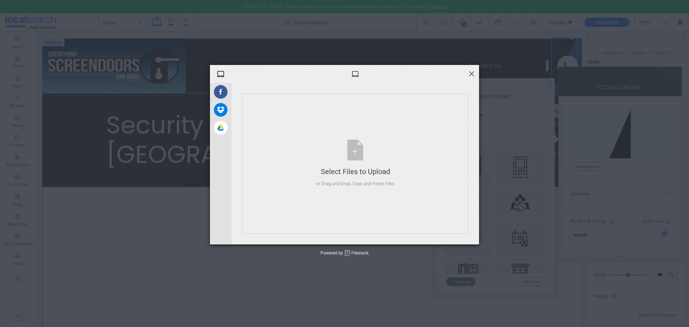
click at [472, 74] on span at bounding box center [471, 74] width 8 height 8
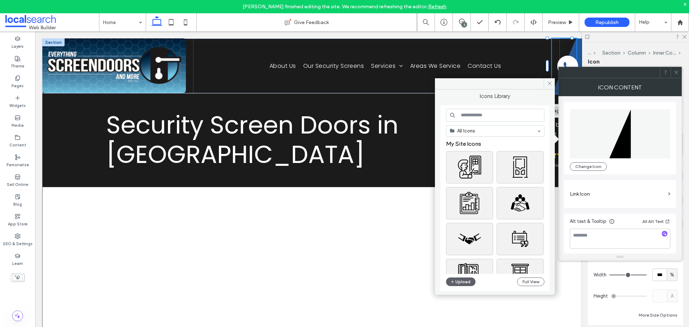
click at [676, 72] on use at bounding box center [676, 73] width 4 height 4
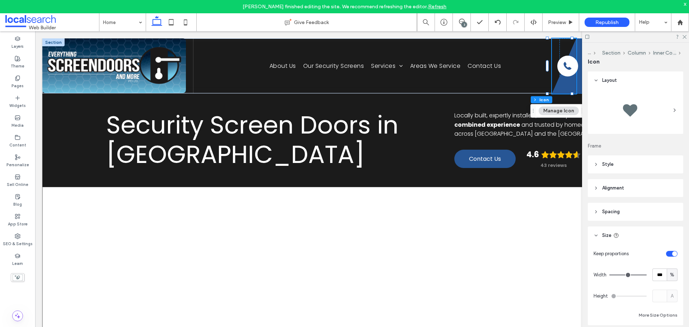
click at [551, 23] on span "Preview" at bounding box center [557, 22] width 18 height 6
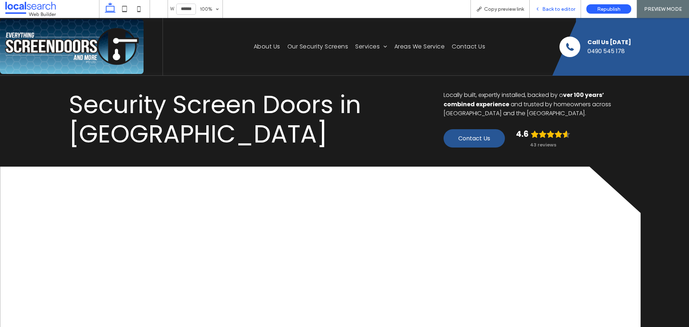
click at [551, 5] on div "Back to editor" at bounding box center [555, 9] width 51 height 18
click at [551, 9] on span "Back to editor" at bounding box center [558, 9] width 33 height 6
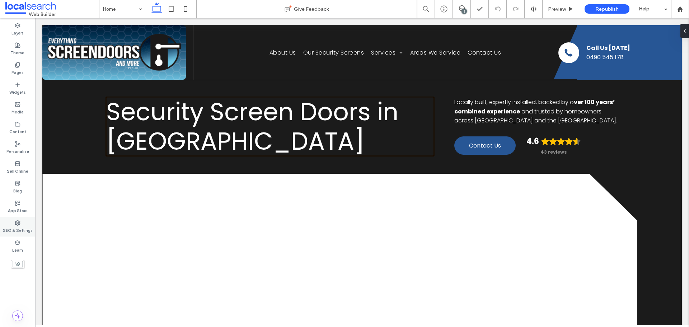
click at [25, 225] on div "SEO & Settings" at bounding box center [17, 227] width 35 height 20
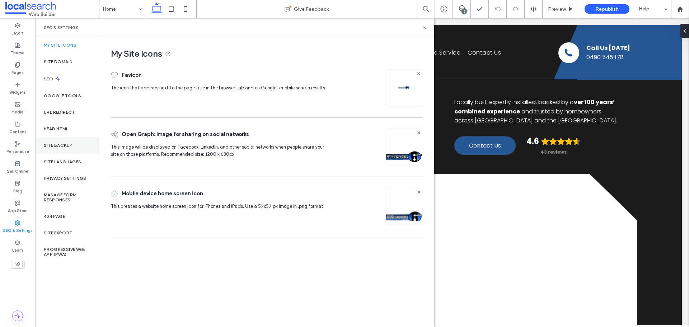
click at [65, 149] on div "Site Backup" at bounding box center [67, 145] width 65 height 17
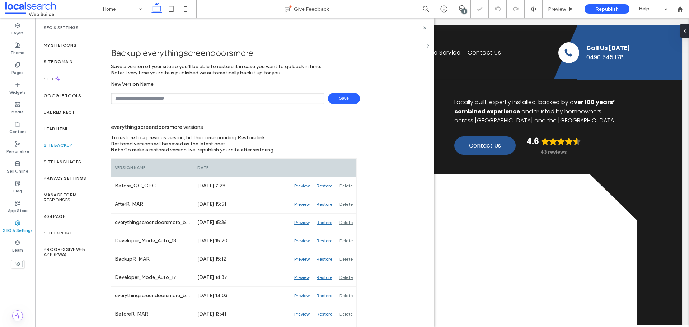
click at [136, 101] on input "text" at bounding box center [217, 98] width 213 height 11
type input "*"
type input "****"
click at [337, 98] on span "Save" at bounding box center [344, 98] width 32 height 11
click at [423, 29] on icon at bounding box center [424, 27] width 5 height 5
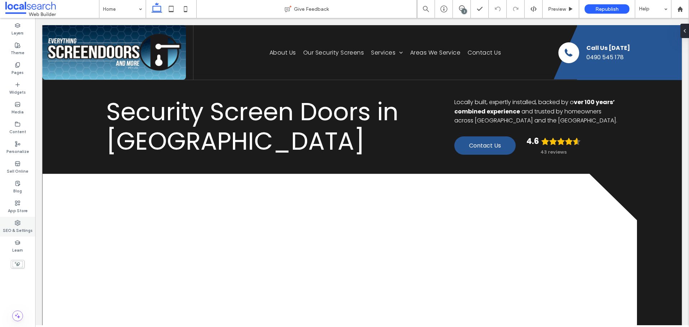
click at [13, 224] on div "SEO & Settings" at bounding box center [17, 227] width 35 height 20
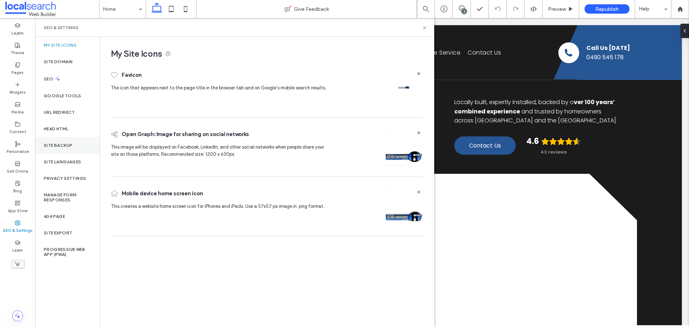
click at [69, 149] on div "Site Backup" at bounding box center [67, 145] width 65 height 17
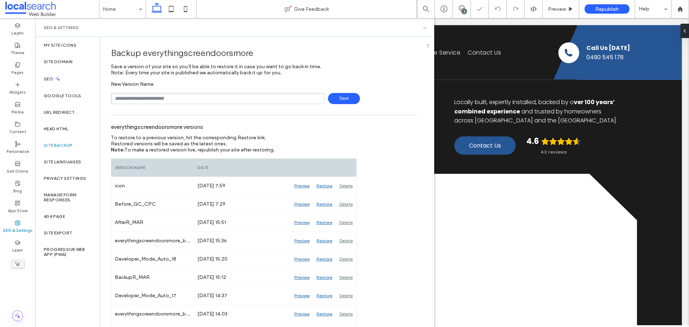
drag, startPoint x: 425, startPoint y: 26, endPoint x: 496, endPoint y: 43, distance: 73.0
click at [425, 26] on icon at bounding box center [424, 27] width 5 height 5
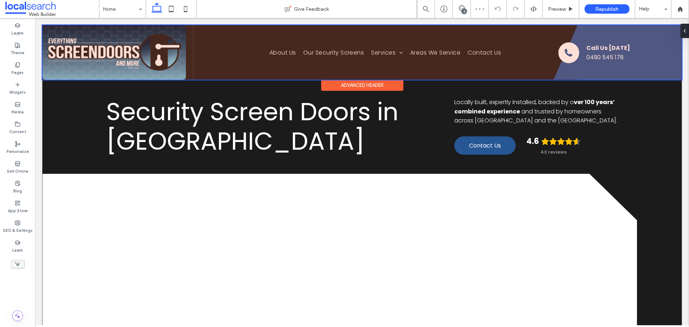
click at [551, 70] on div at bounding box center [361, 52] width 639 height 55
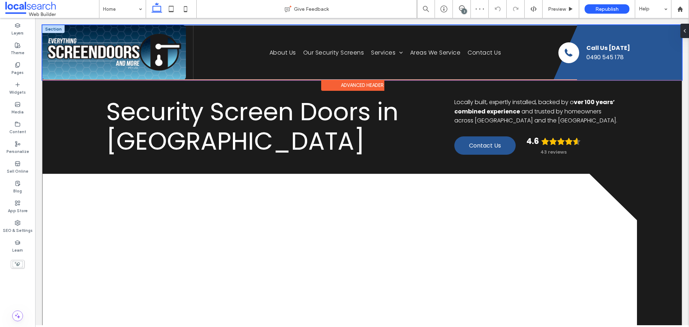
click at [551, 70] on icon at bounding box center [566, 52] width 24 height 54
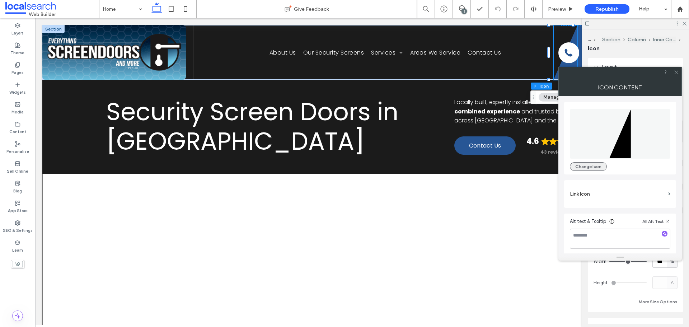
click at [551, 164] on button "Change Icon" at bounding box center [588, 166] width 37 height 9
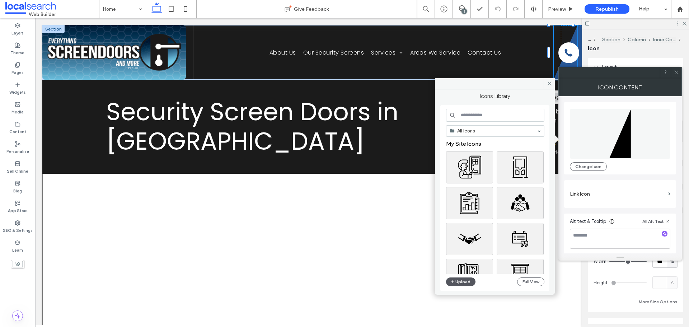
click at [459, 249] on button "Upload" at bounding box center [460, 281] width 29 height 9
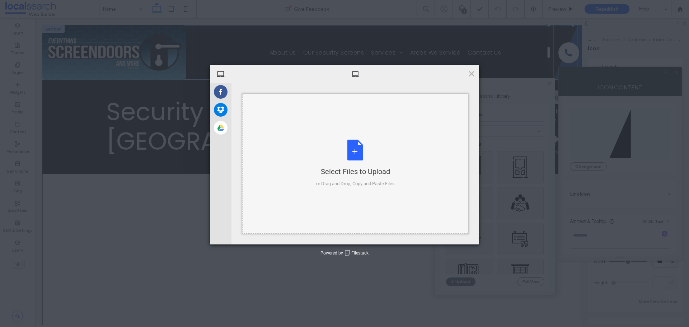
click at [326, 150] on div "Select Files to Upload or Drag and Drop, Copy and Paste Files" at bounding box center [355, 164] width 79 height 48
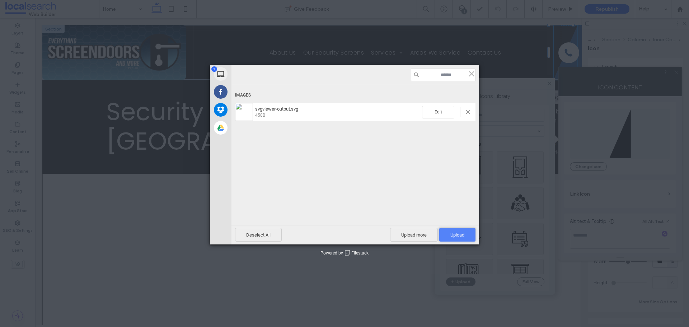
click at [448, 232] on span "Upload 1" at bounding box center [457, 235] width 36 height 14
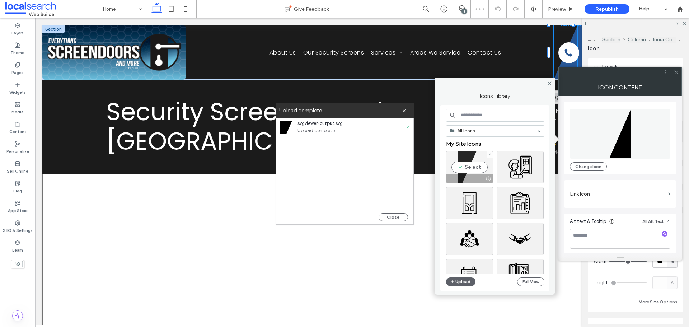
click at [471, 169] on div "Select" at bounding box center [469, 167] width 47 height 32
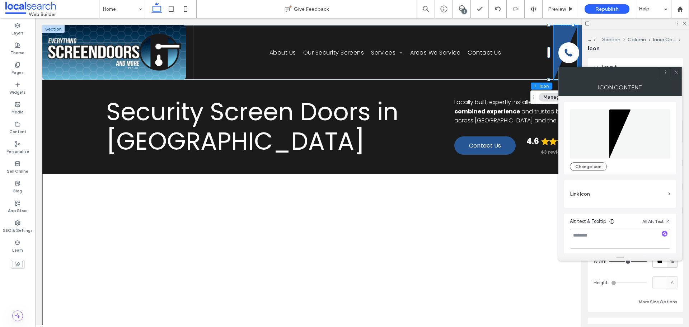
click at [551, 76] on span at bounding box center [675, 72] width 5 height 11
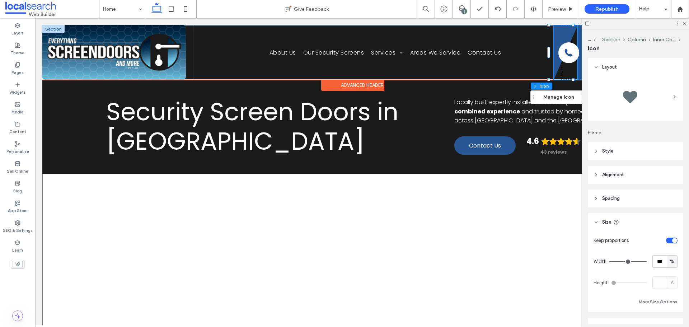
click at [551, 74] on icon at bounding box center [566, 52] width 24 height 54
click at [551, 75] on icon at bounding box center [566, 52] width 24 height 54
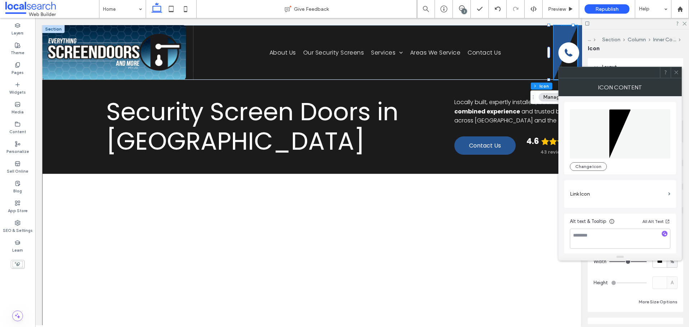
click at [551, 72] on div at bounding box center [675, 72] width 11 height 11
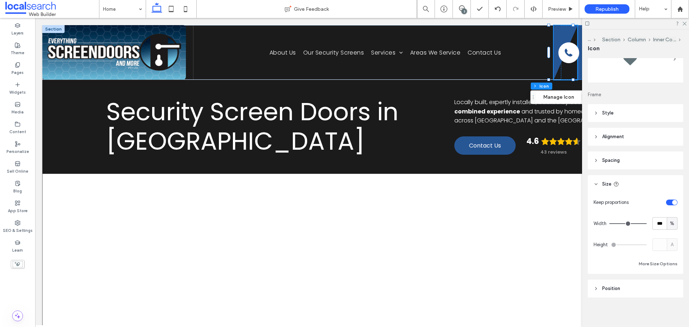
scroll to position [40, 0]
click at [551, 23] on icon at bounding box center [684, 23] width 5 height 5
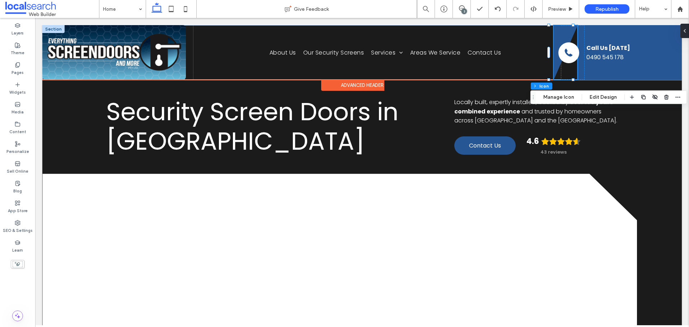
click at [551, 76] on icon at bounding box center [566, 52] width 24 height 54
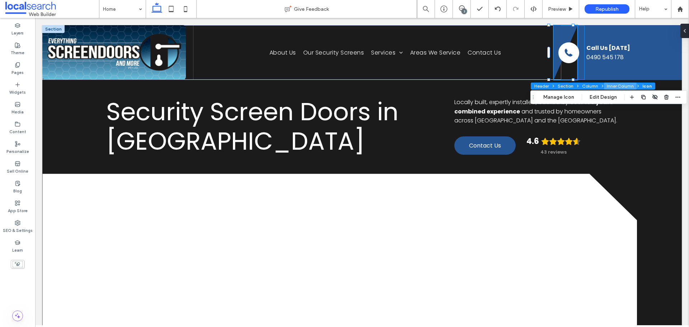
click at [551, 86] on button "Inner Column" at bounding box center [620, 86] width 33 height 7
click at [551, 95] on button "Design" at bounding box center [569, 97] width 26 height 9
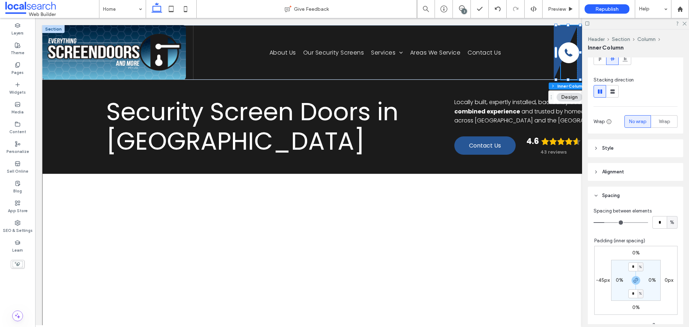
scroll to position [72, 0]
click at [551, 145] on header "Style" at bounding box center [635, 145] width 95 height 18
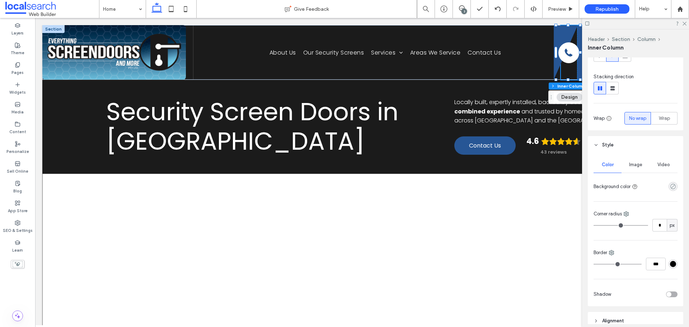
click at [551, 184] on use "rgba(0, 0, 0, 0)" at bounding box center [672, 186] width 5 height 5
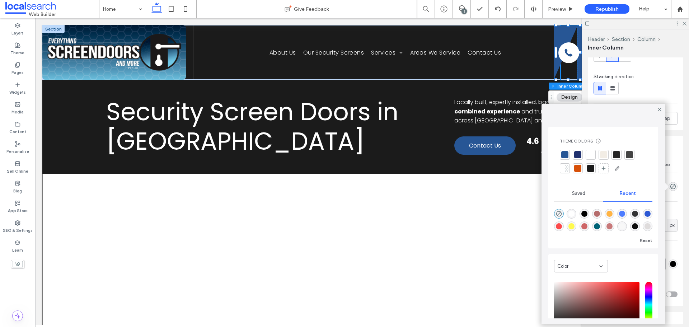
click at [551, 154] on div at bounding box center [564, 154] width 7 height 7
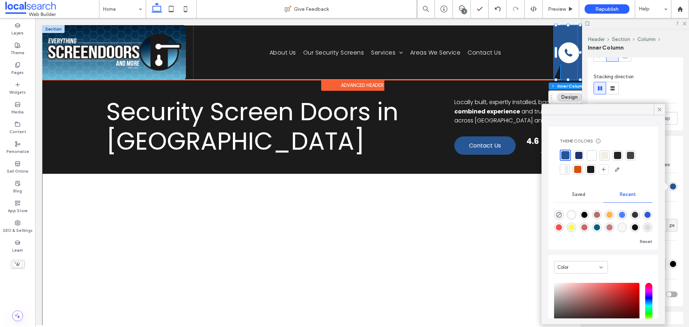
click at [551, 70] on icon at bounding box center [566, 52] width 24 height 54
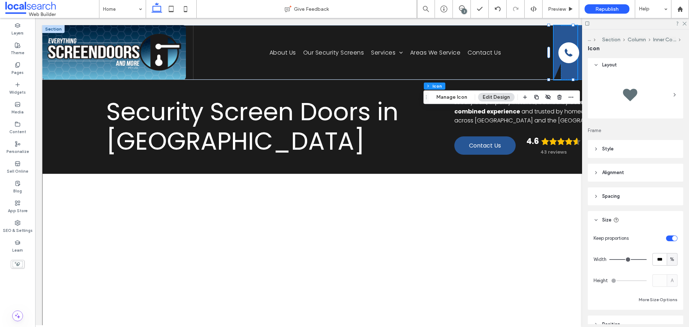
scroll to position [0, 0]
click at [551, 152] on span "Style" at bounding box center [607, 150] width 11 height 7
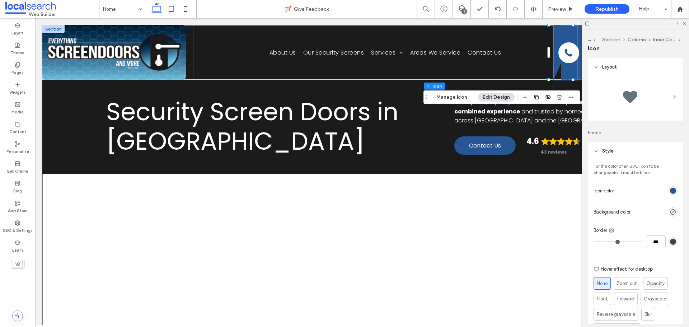
click at [551, 189] on div "rgb(39, 86, 149)" at bounding box center [673, 191] width 6 height 6
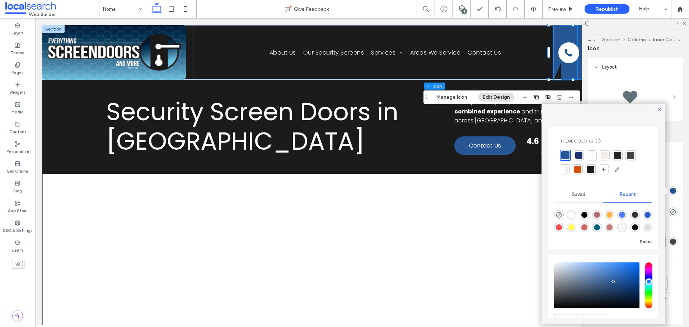
click at [551, 154] on div at bounding box center [617, 155] width 7 height 7
click at [551, 111] on icon at bounding box center [659, 109] width 6 height 6
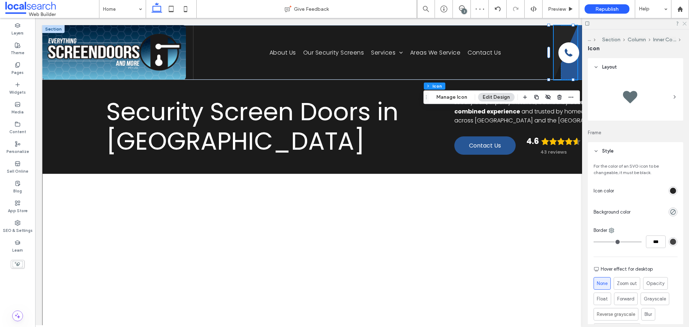
click at [551, 23] on icon at bounding box center [684, 23] width 5 height 5
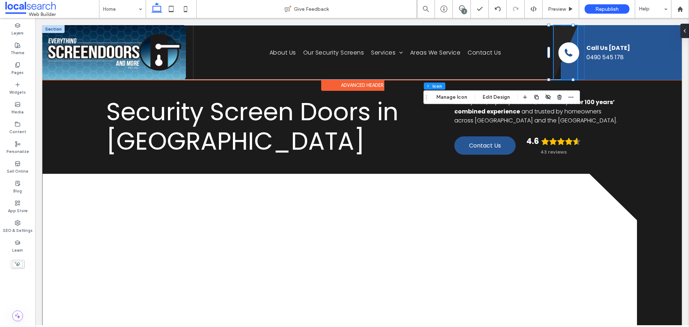
click at [551, 76] on icon at bounding box center [566, 52] width 24 height 54
click at [551, 71] on icon at bounding box center [566, 52] width 24 height 54
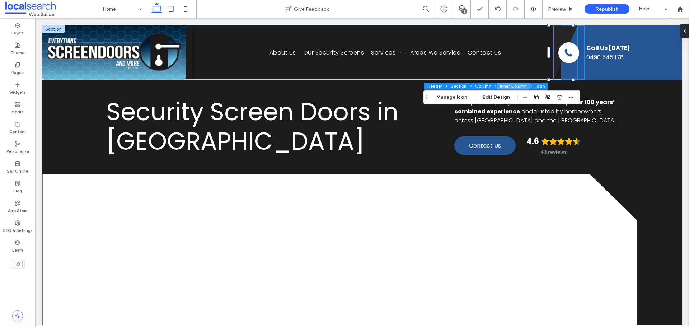
click at [506, 83] on button "Inner Column" at bounding box center [513, 86] width 33 height 7
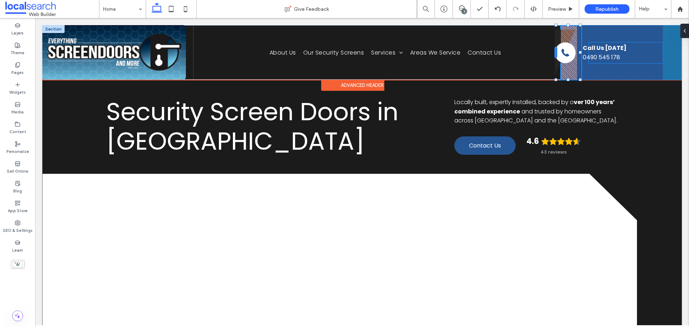
scroll to position [309, 0]
click at [551, 56] on div at bounding box center [553, 52] width 3 height 11
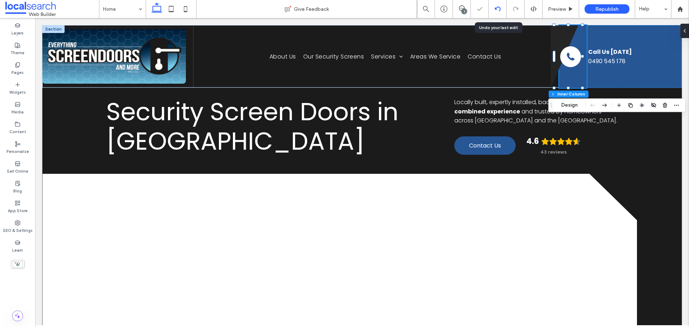
click at [497, 9] on use at bounding box center [497, 8] width 6 height 5
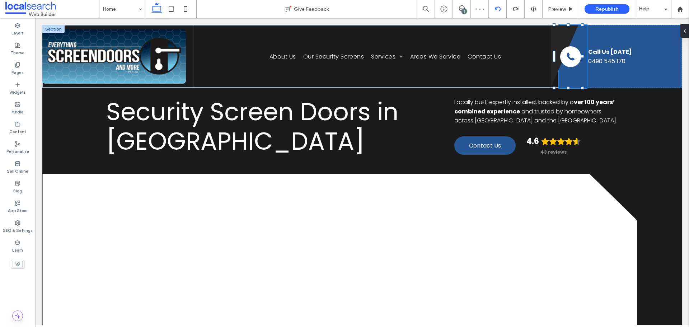
click at [497, 6] on icon at bounding box center [498, 9] width 6 height 6
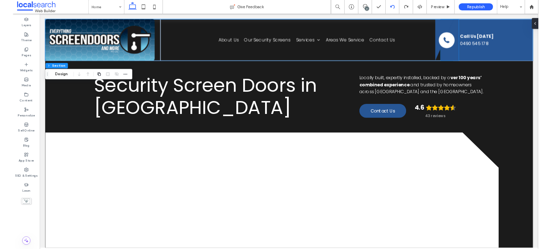
scroll to position [0, 0]
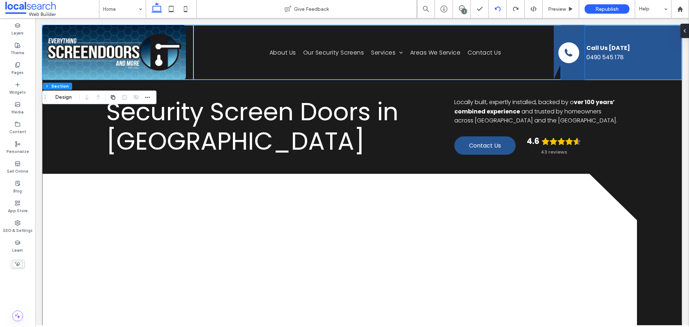
click at [551, 30] on icon at bounding box center [566, 52] width 24 height 54
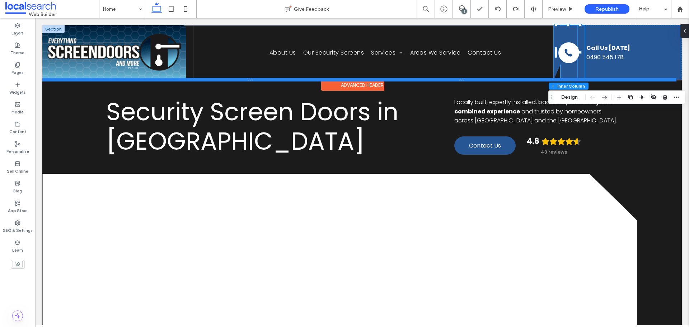
click at [551, 78] on div at bounding box center [359, 80] width 634 height 4
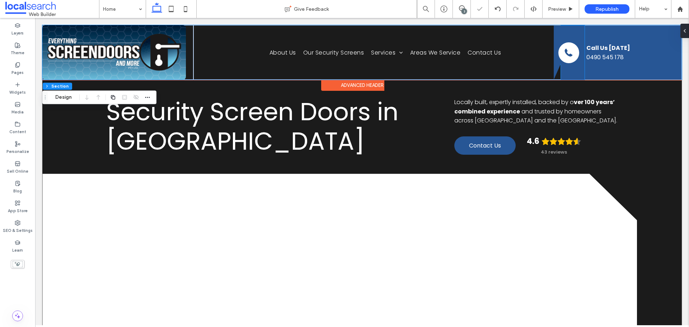
click at [551, 62] on icon at bounding box center [566, 52] width 24 height 54
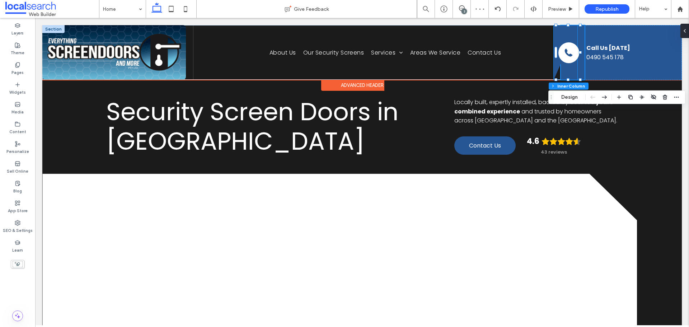
click at [551, 63] on icon at bounding box center [566, 52] width 24 height 54
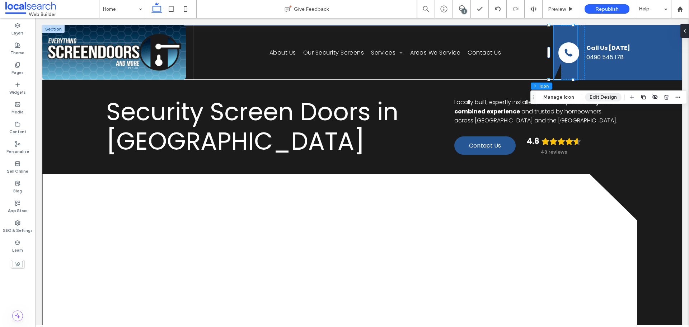
click at [551, 95] on button "Edit Design" at bounding box center [603, 97] width 37 height 9
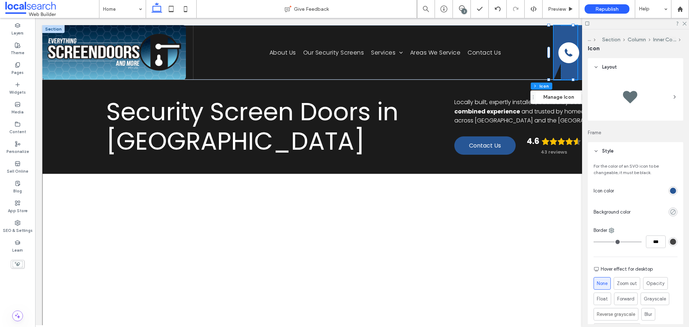
click at [551, 214] on use "rgba(0, 0, 0, 0)" at bounding box center [672, 211] width 5 height 5
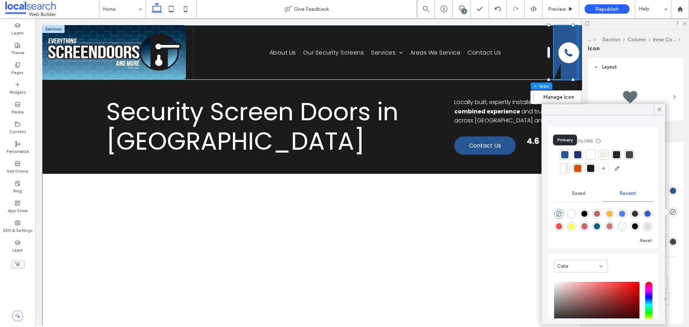
click at [551, 154] on div at bounding box center [564, 154] width 7 height 7
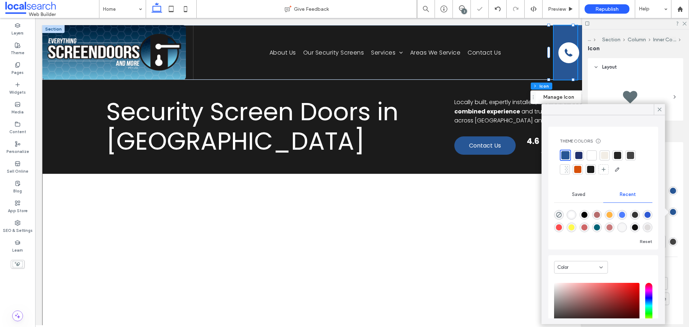
click at [551, 110] on use at bounding box center [660, 110] width 4 height 4
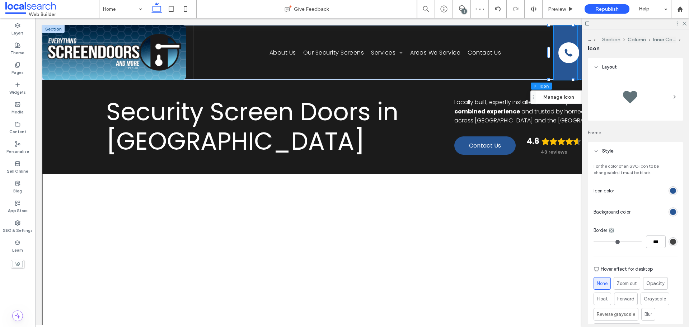
click at [551, 188] on div "rgb(39, 86, 149)" at bounding box center [673, 191] width 6 height 6
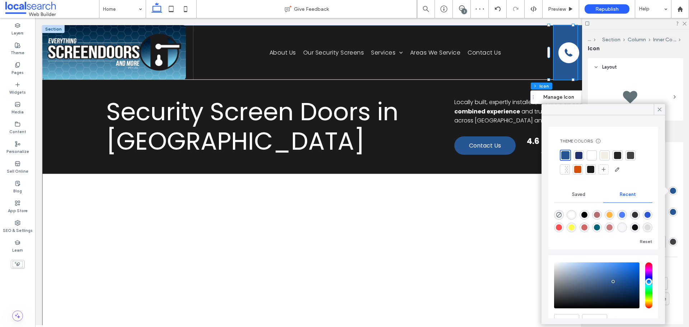
click at [551, 154] on div at bounding box center [617, 155] width 7 height 7
click at [551, 107] on div at bounding box center [659, 109] width 11 height 11
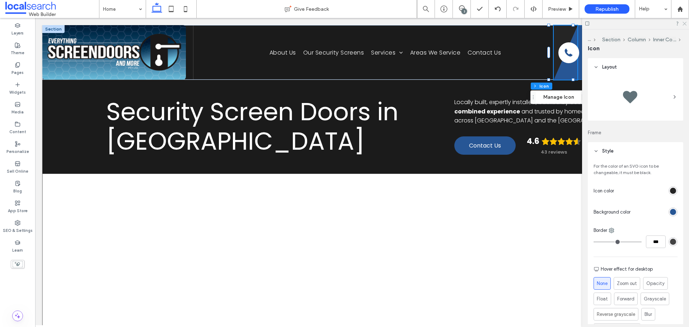
click at [551, 23] on use at bounding box center [684, 24] width 4 height 4
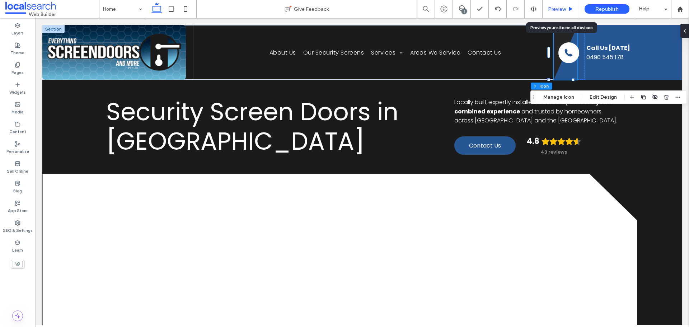
click at [551, 7] on span "Preview" at bounding box center [557, 9] width 18 height 6
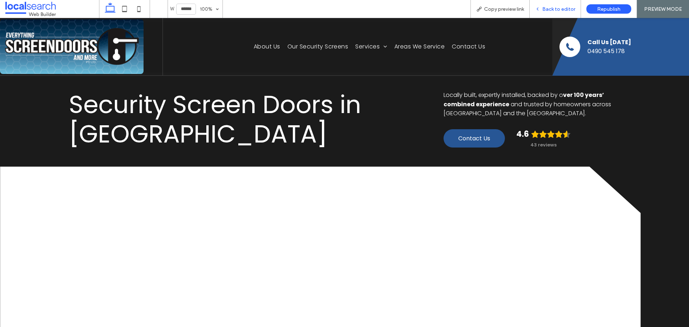
click at [551, 9] on span "Back to editor" at bounding box center [558, 9] width 33 height 6
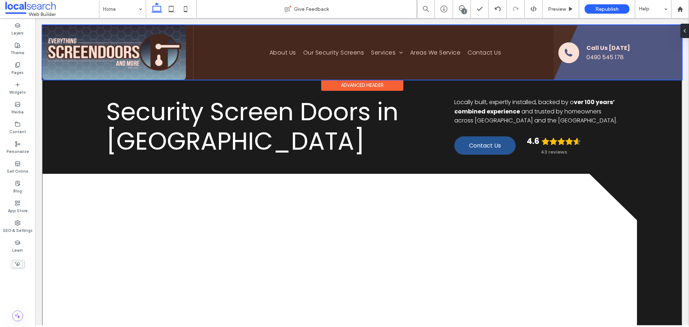
click at [551, 37] on div at bounding box center [361, 52] width 639 height 55
click at [551, 37] on icon at bounding box center [566, 52] width 24 height 54
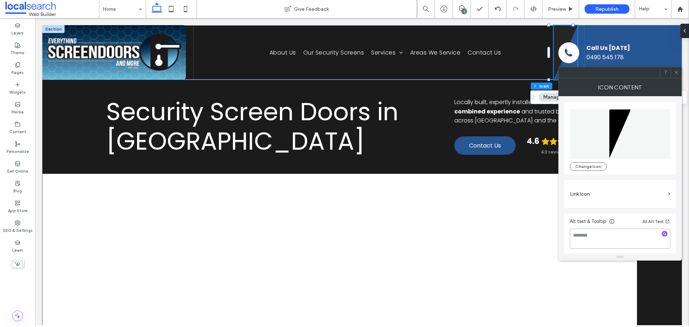
click at [551, 240] on textarea at bounding box center [620, 239] width 100 height 20
type textarea "**********"
click at [551, 74] on icon at bounding box center [675, 72] width 5 height 5
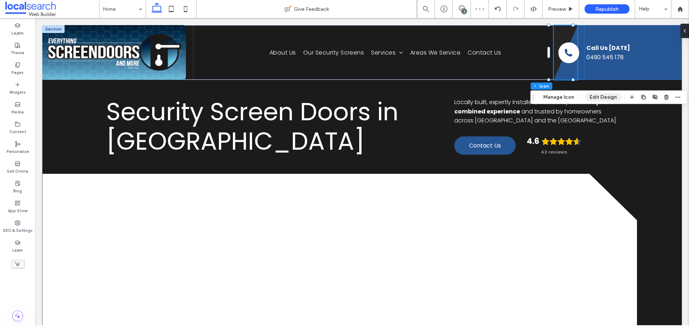
click at [551, 93] on button "Edit Design" at bounding box center [603, 97] width 37 height 9
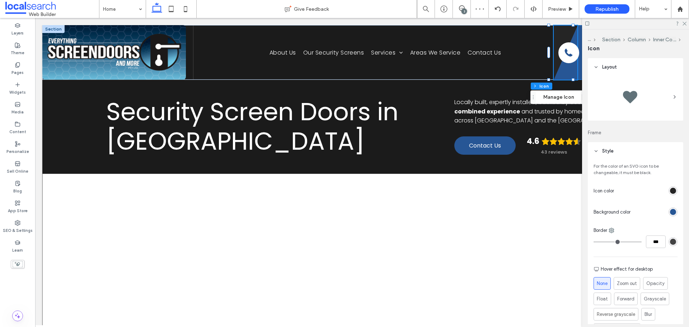
click at [551, 192] on div "rgb(37, 37, 37)" at bounding box center [673, 191] width 6 height 6
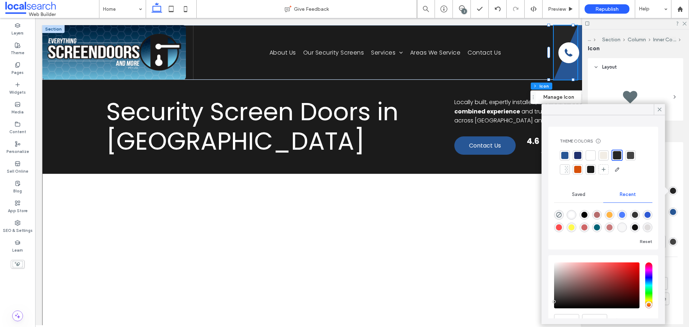
click at [551, 169] on div at bounding box center [590, 169] width 7 height 7
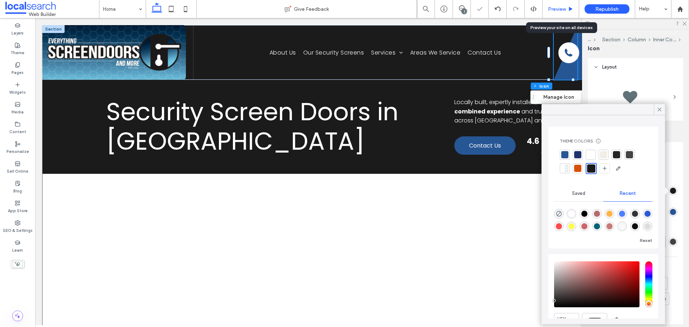
click at [551, 8] on span "Preview" at bounding box center [557, 9] width 18 height 6
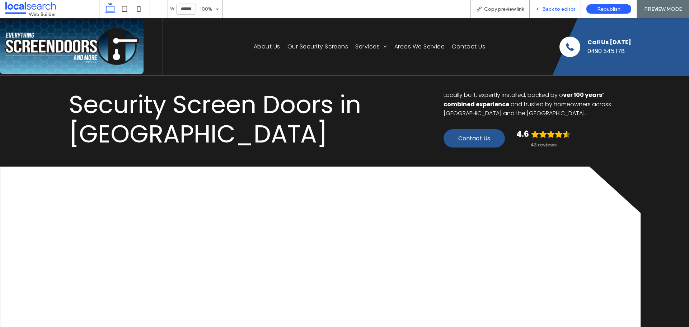
click at [551, 8] on span "Back to editor" at bounding box center [558, 9] width 33 height 6
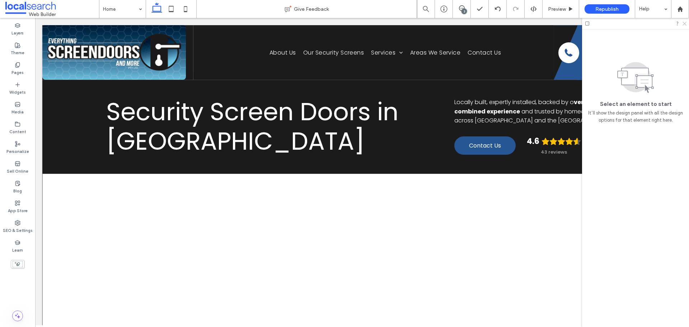
click at [551, 23] on use at bounding box center [684, 24] width 4 height 4
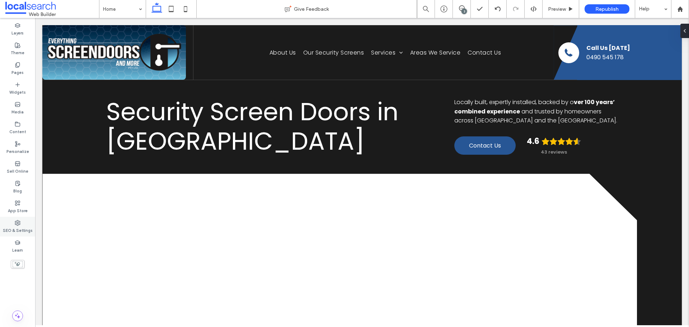
click at [21, 225] on div "SEO & Settings" at bounding box center [17, 227] width 35 height 20
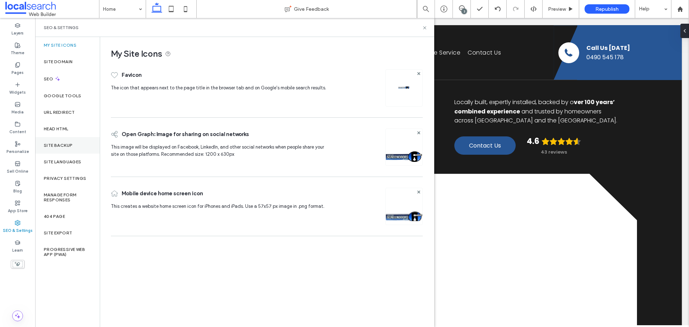
click at [62, 149] on div "Site Backup" at bounding box center [67, 145] width 65 height 17
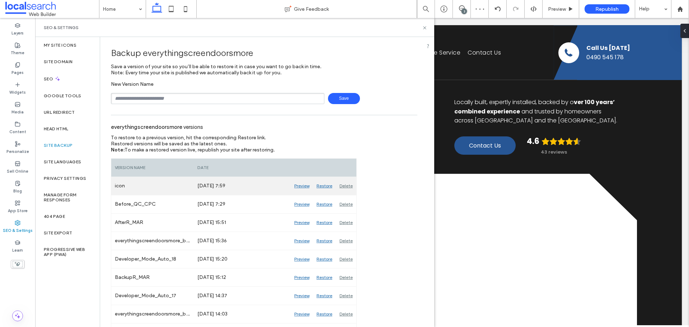
click at [322, 185] on div "Restore" at bounding box center [324, 186] width 23 height 18
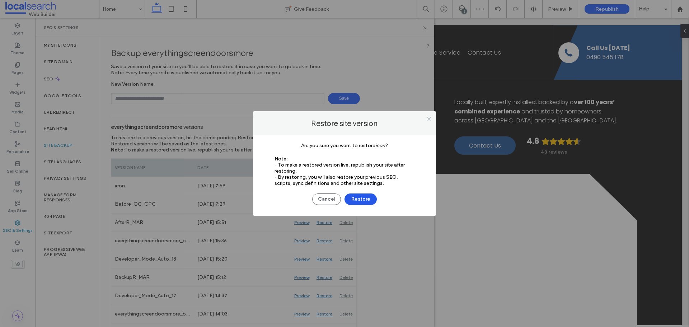
click at [357, 199] on button "Restore" at bounding box center [360, 198] width 32 height 11
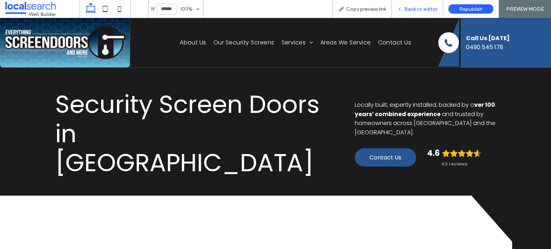
click at [425, 11] on span "Back to editor" at bounding box center [420, 9] width 33 height 6
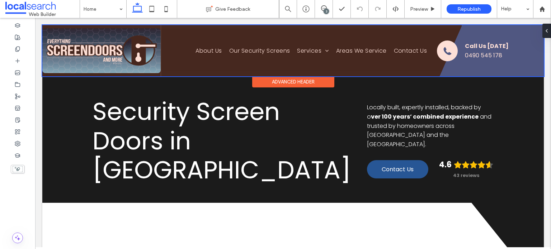
click at [461, 62] on div at bounding box center [293, 50] width 502 height 51
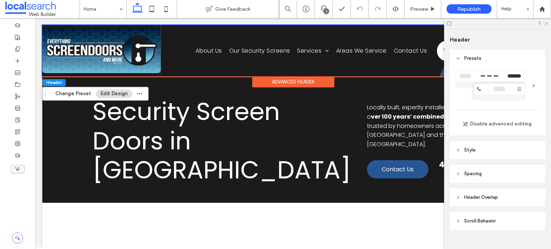
click at [547, 24] on icon at bounding box center [546, 23] width 5 height 5
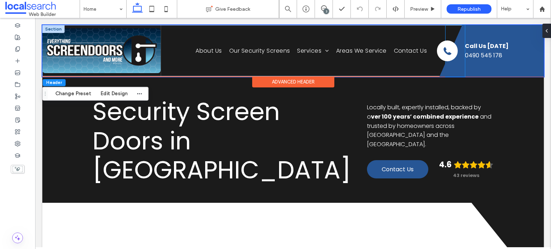
click at [443, 70] on icon at bounding box center [450, 51] width 23 height 52
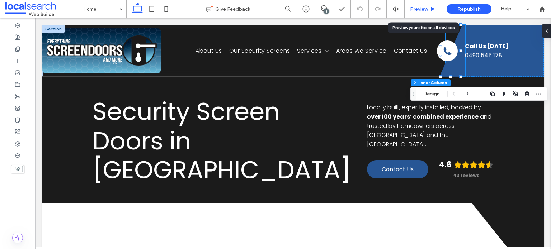
click at [426, 8] on span "Preview" at bounding box center [419, 9] width 18 height 6
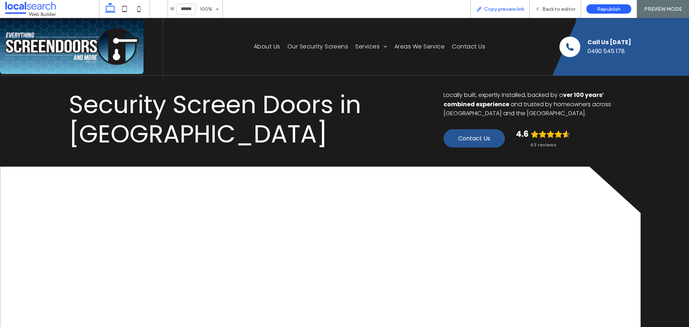
click at [500, 14] on div "Copy preview link" at bounding box center [499, 9] width 59 height 18
click at [502, 8] on span "Copy preview link" at bounding box center [504, 9] width 40 height 6
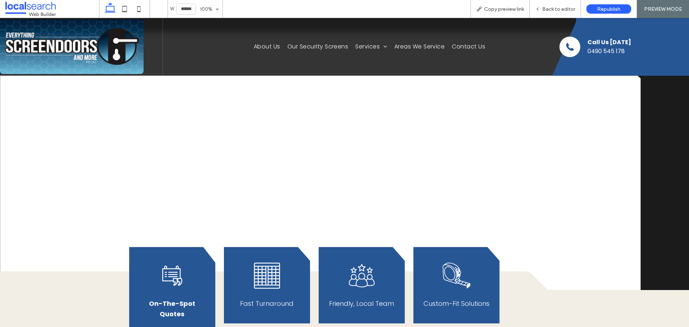
scroll to position [143, 0]
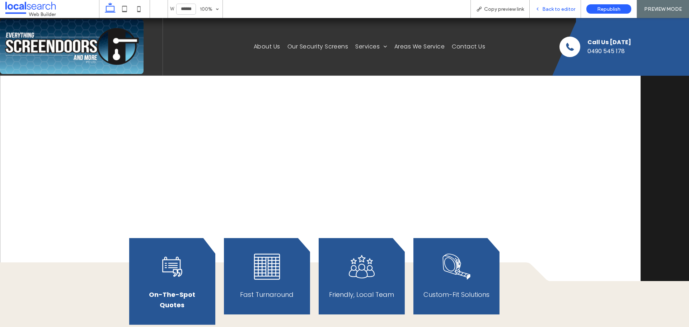
click at [556, 7] on span "Back to editor" at bounding box center [558, 9] width 33 height 6
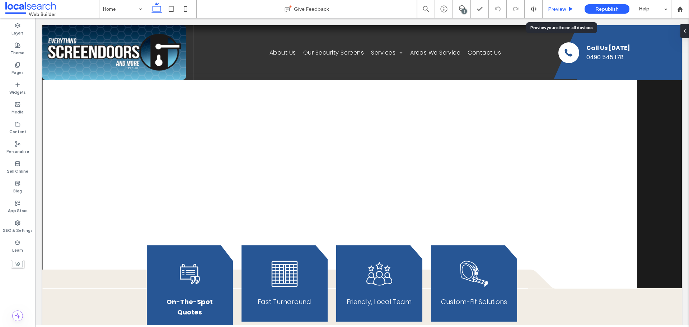
scroll to position [151, 0]
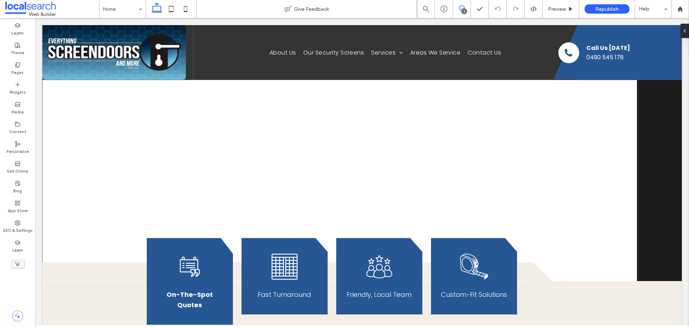
click at [463, 8] on icon at bounding box center [462, 8] width 6 height 6
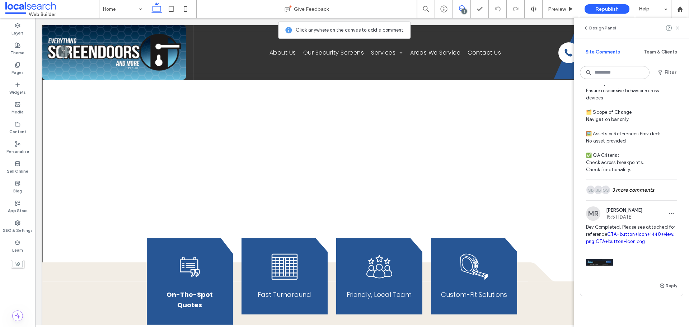
scroll to position [452, 0]
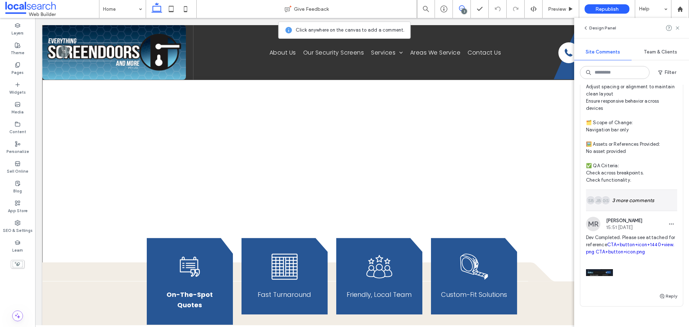
click at [623, 202] on div "GS JB SB 3 more comments" at bounding box center [631, 200] width 91 height 21
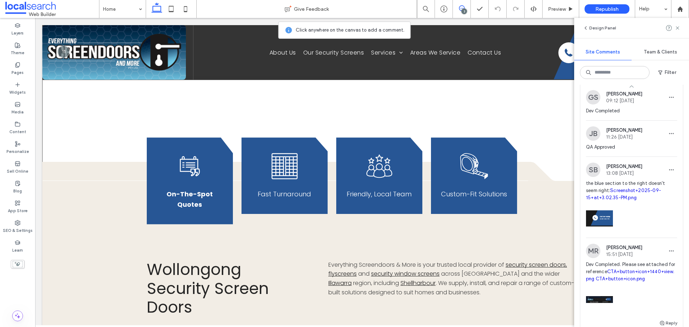
scroll to position [560, 0]
click at [459, 10] on icon at bounding box center [462, 8] width 6 height 6
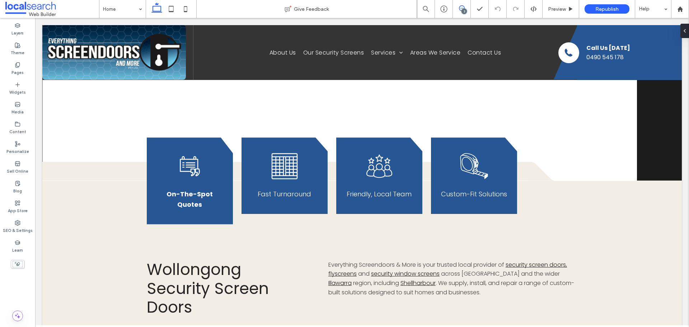
scroll to position [0, 0]
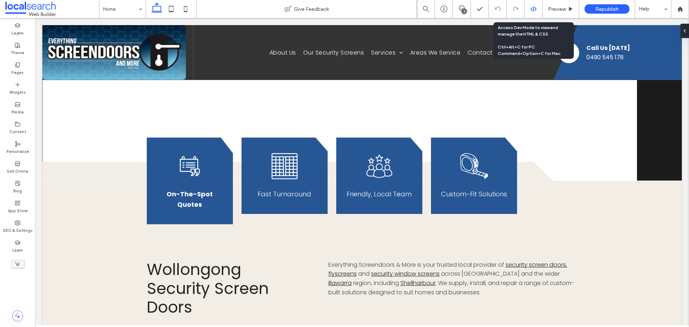
click at [531, 9] on use at bounding box center [533, 9] width 6 height 6
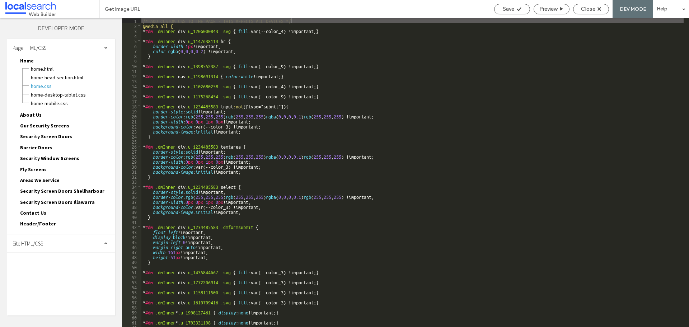
click at [75, 243] on div "Site HTML/CSS" at bounding box center [61, 243] width 108 height 18
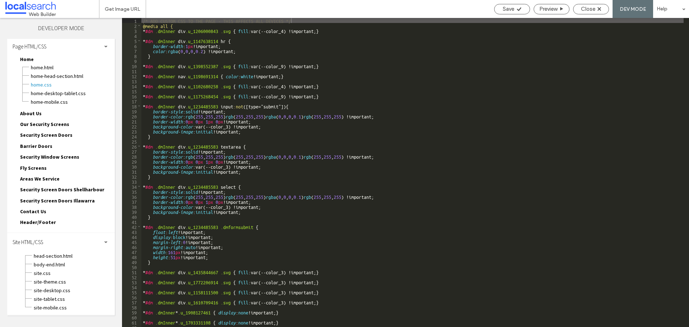
scroll to position [2, 0]
click at [71, 270] on span "site.css" at bounding box center [73, 272] width 81 height 7
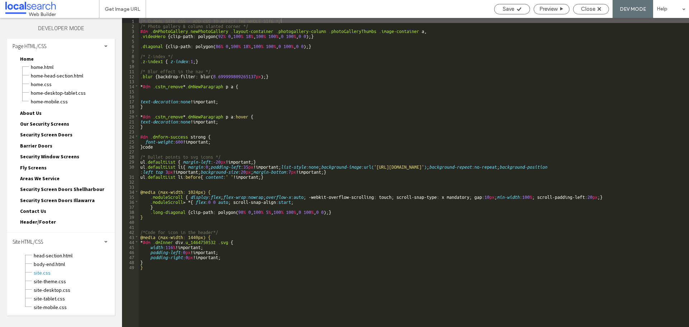
click at [194, 237] on div "/* GLOBAL SITE CSS - ADD CSS TO AFFECT THE WHOLE SITE */ /* Photo gallery & col…" at bounding box center [414, 177] width 550 height 319
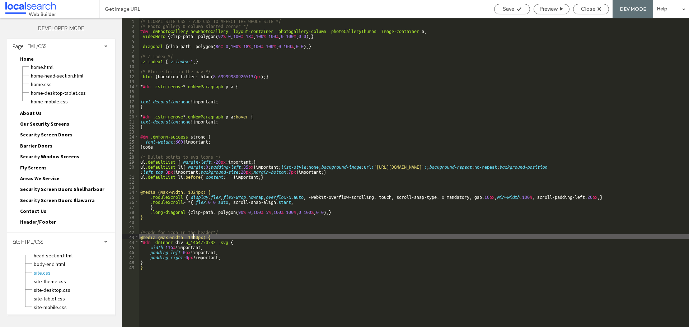
click at [196, 237] on div "/* GLOBAL SITE CSS - ADD CSS TO AFFECT THE WHOLE SITE */ /* Photo gallery & col…" at bounding box center [414, 177] width 550 height 319
type textarea "**"
click at [512, 14] on div "Save" at bounding box center [512, 9] width 36 height 10
click at [512, 13] on div "Save" at bounding box center [512, 9] width 36 height 10
click at [514, 12] on div "Save" at bounding box center [511, 9] width 35 height 6
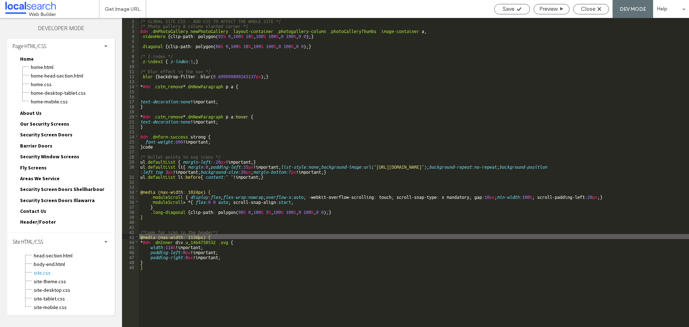
click at [589, 11] on div at bounding box center [344, 163] width 689 height 327
click at [589, 11] on span "Close" at bounding box center [588, 9] width 14 height 6
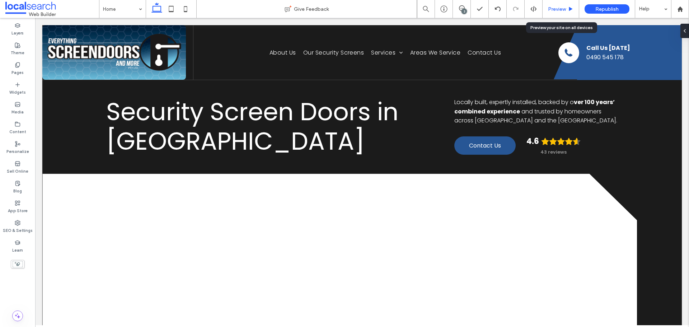
click at [557, 10] on span "Preview" at bounding box center [557, 9] width 18 height 6
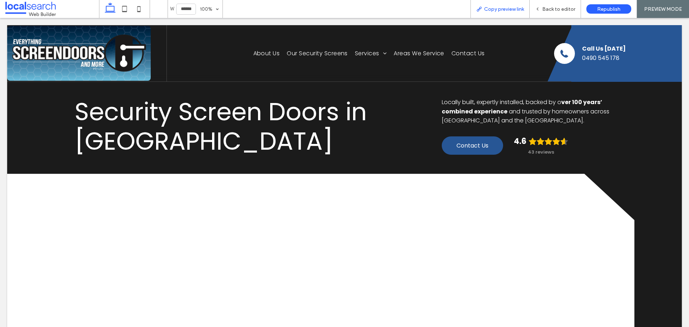
click at [506, 8] on span "Copy preview link" at bounding box center [504, 9] width 40 height 6
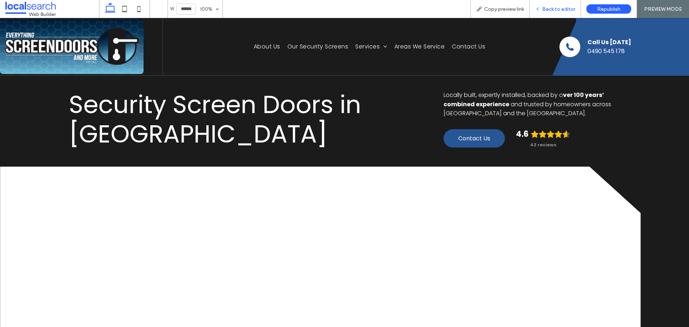
click at [543, 13] on div "Back to editor" at bounding box center [555, 9] width 51 height 18
click at [568, 9] on span "Back to editor" at bounding box center [558, 9] width 33 height 6
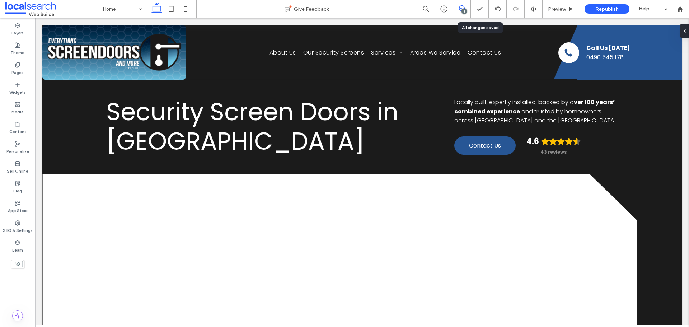
click at [463, 7] on use at bounding box center [462, 8] width 6 height 6
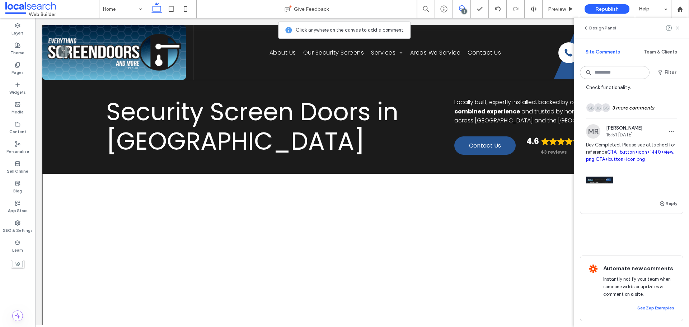
scroll to position [524, 0]
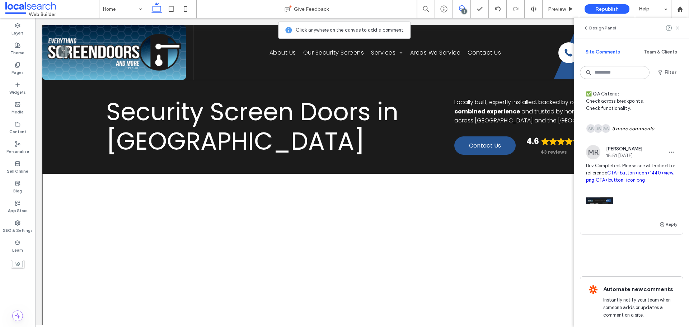
click at [620, 179] on link "CTA+button+icon+1440+view.png" at bounding box center [630, 176] width 88 height 13
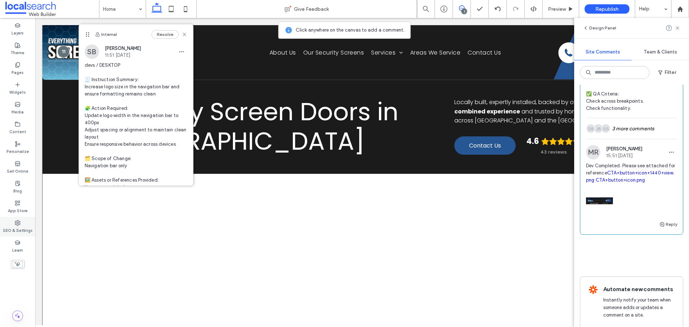
click at [19, 224] on use at bounding box center [17, 222] width 5 height 5
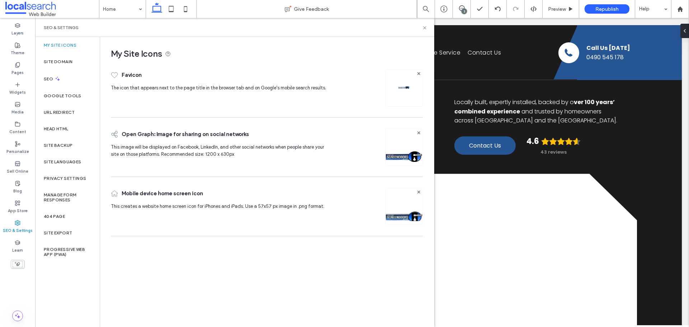
scroll to position [0, 0]
click at [67, 140] on div "Site Backup" at bounding box center [67, 145] width 65 height 17
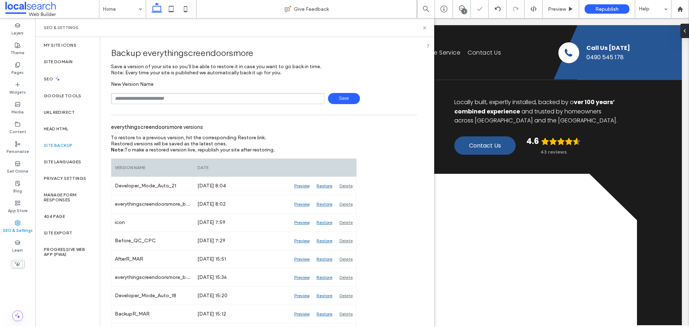
click at [141, 99] on input "text" at bounding box center [217, 98] width 213 height 11
type input "**********"
click at [350, 96] on span "Save" at bounding box center [344, 98] width 32 height 11
